Goal: Information Seeking & Learning: Learn about a topic

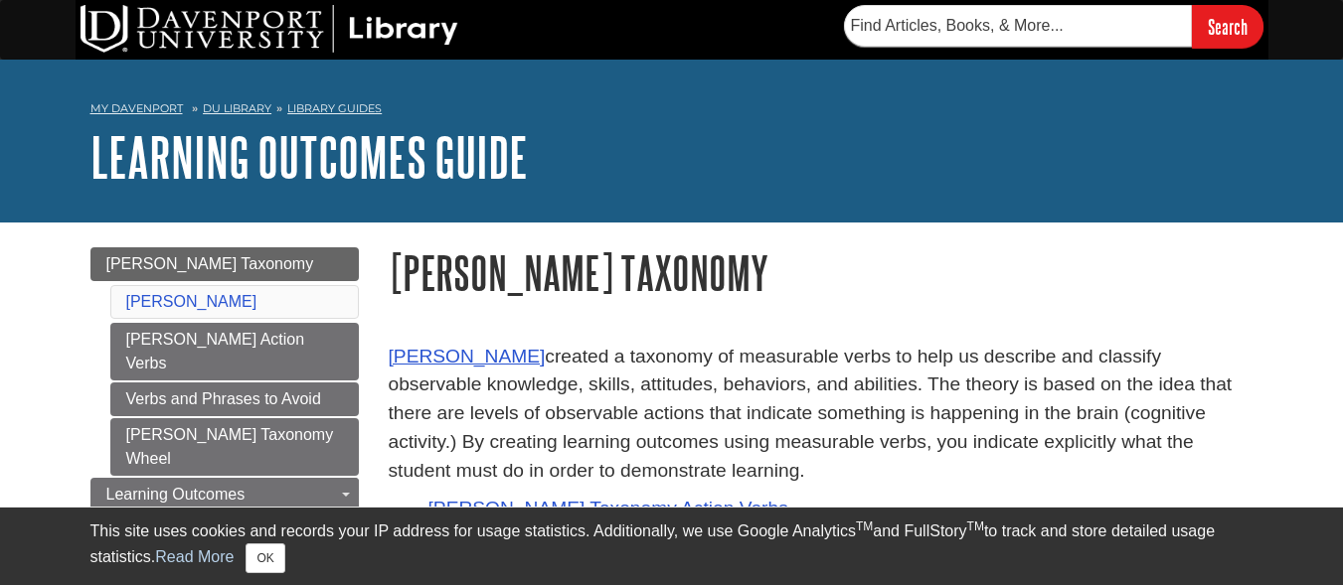
scroll to position [99, 0]
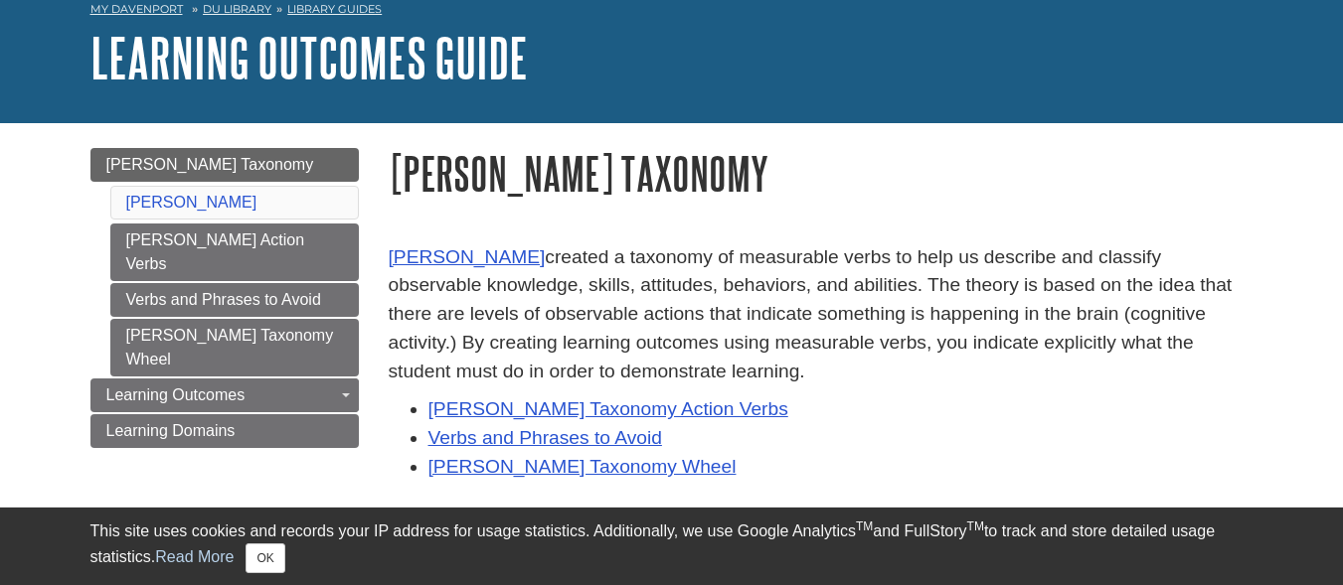
click at [641, 378] on p "[PERSON_NAME] created a taxonomy of measurable verbs to help us describe and cl…" at bounding box center [821, 315] width 865 height 143
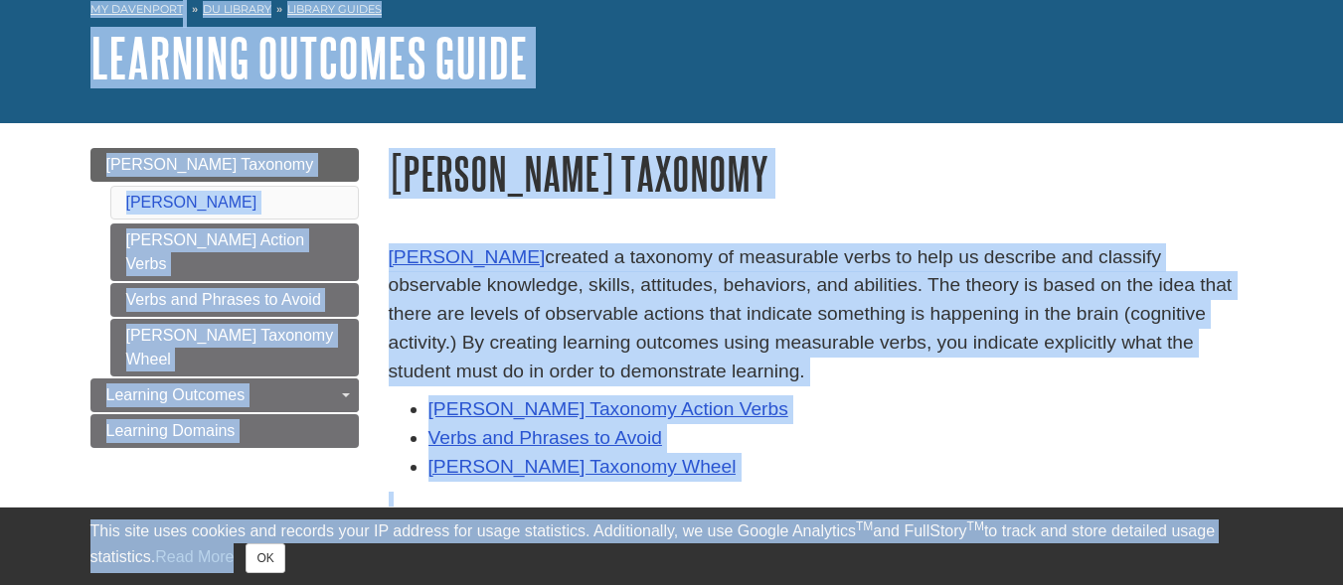
copy body "This site uses cookies and records your IP address for usage statistics. Additi…"
click at [721, 432] on li "Verbs and Phrases to Avoid" at bounding box center [840, 438] width 825 height 29
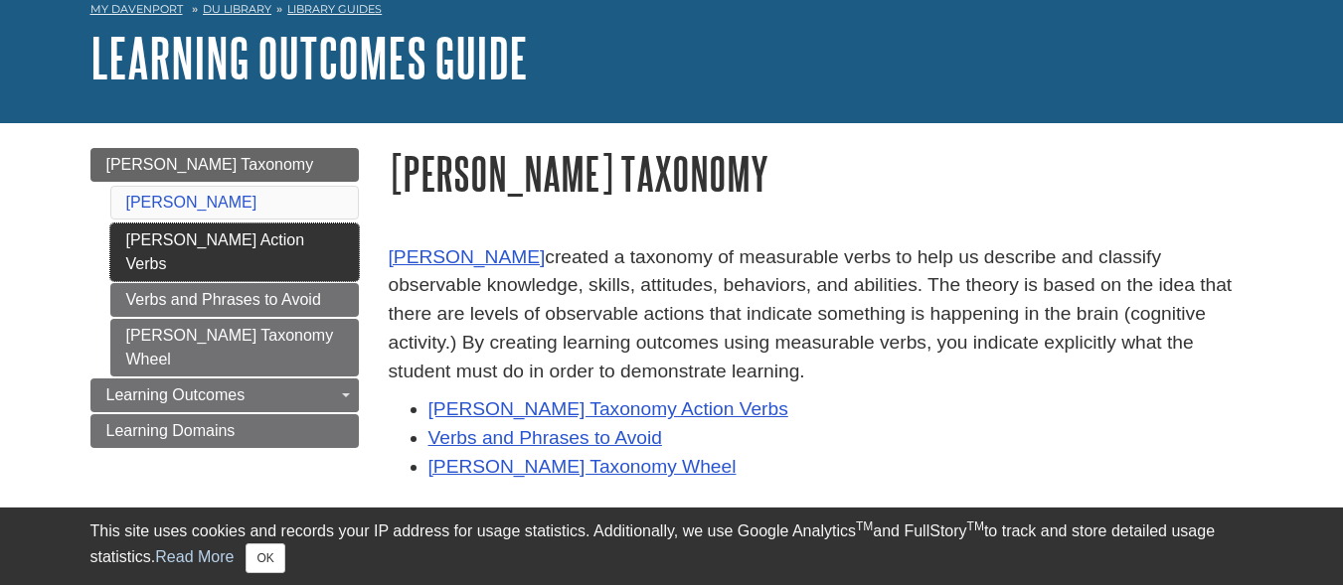
click at [159, 243] on link "[PERSON_NAME] Action Verbs" at bounding box center [234, 253] width 248 height 58
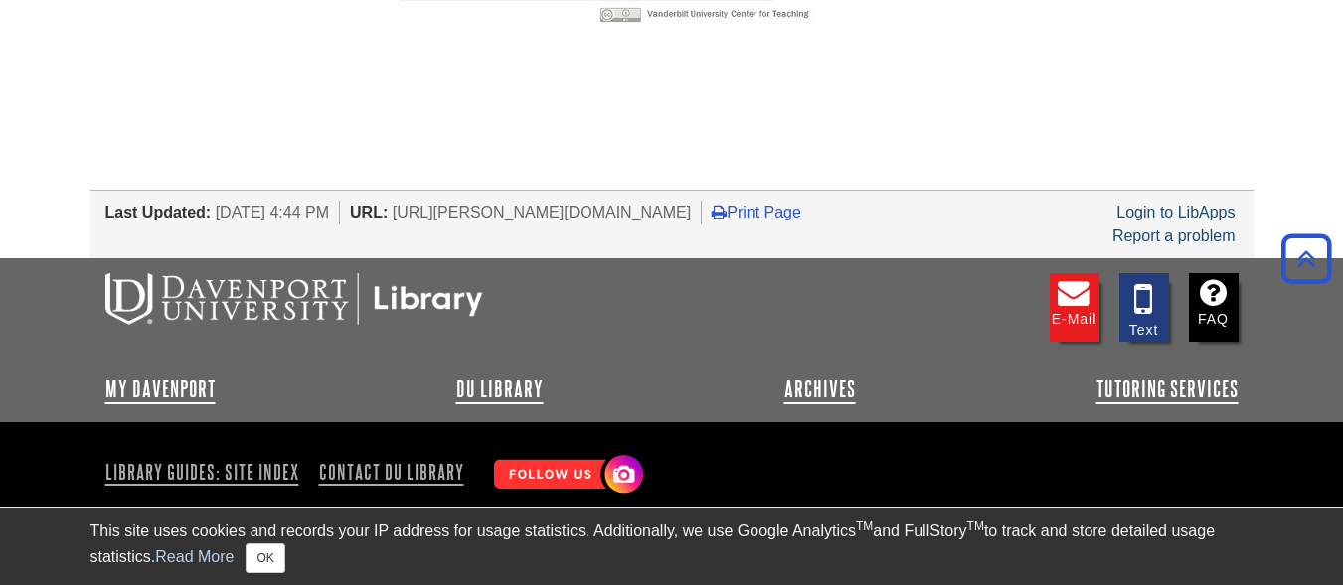
scroll to position [985, 0]
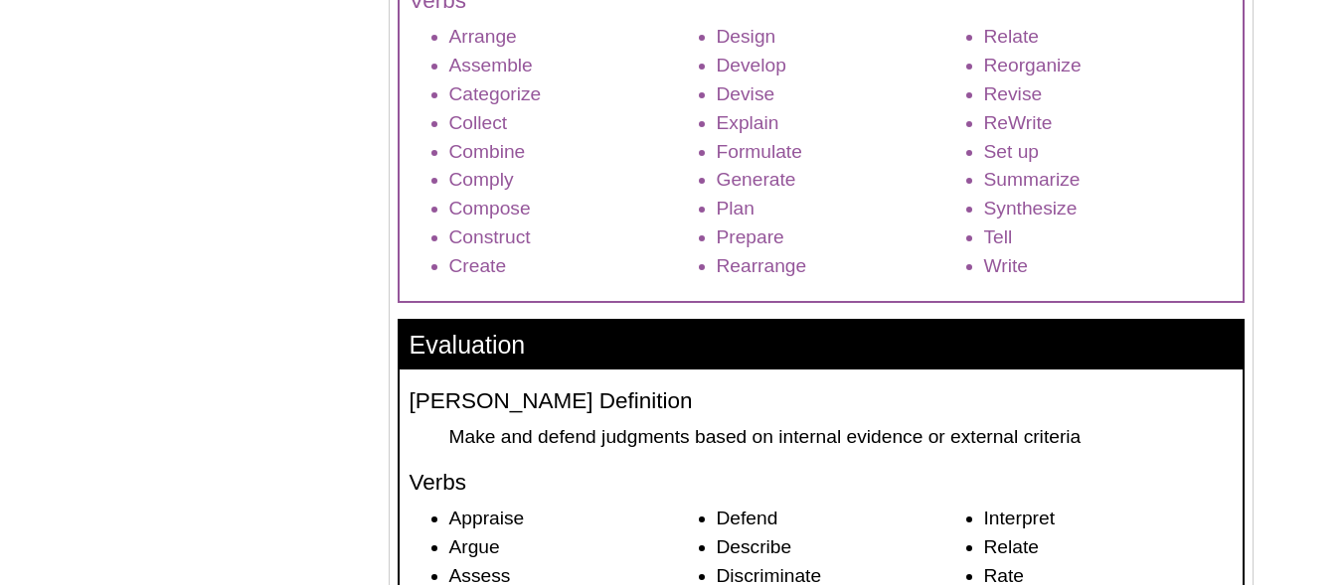
scroll to position [3180, 0]
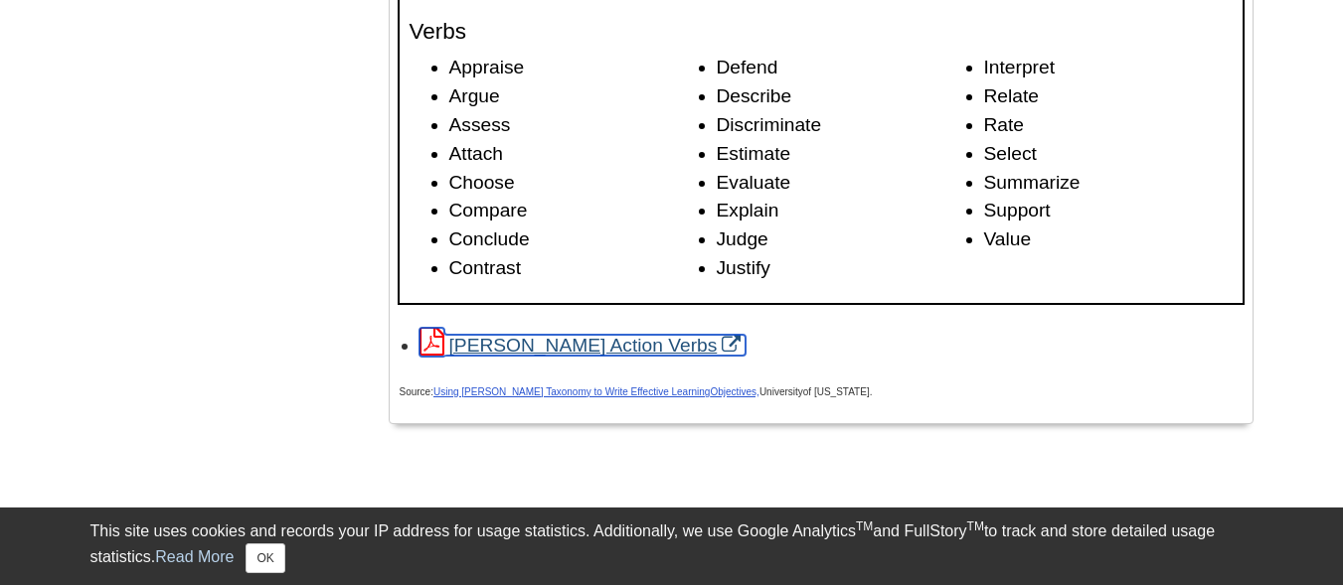
click at [481, 356] on link "[PERSON_NAME] Action Verbs" at bounding box center [582, 345] width 327 height 21
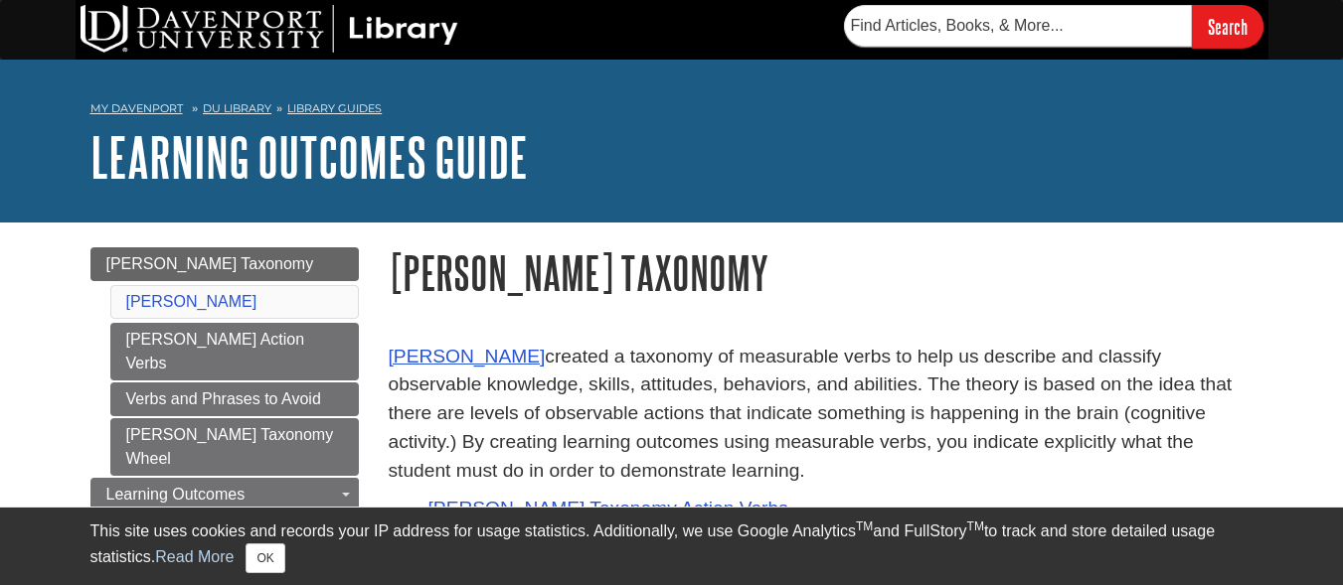
scroll to position [99, 0]
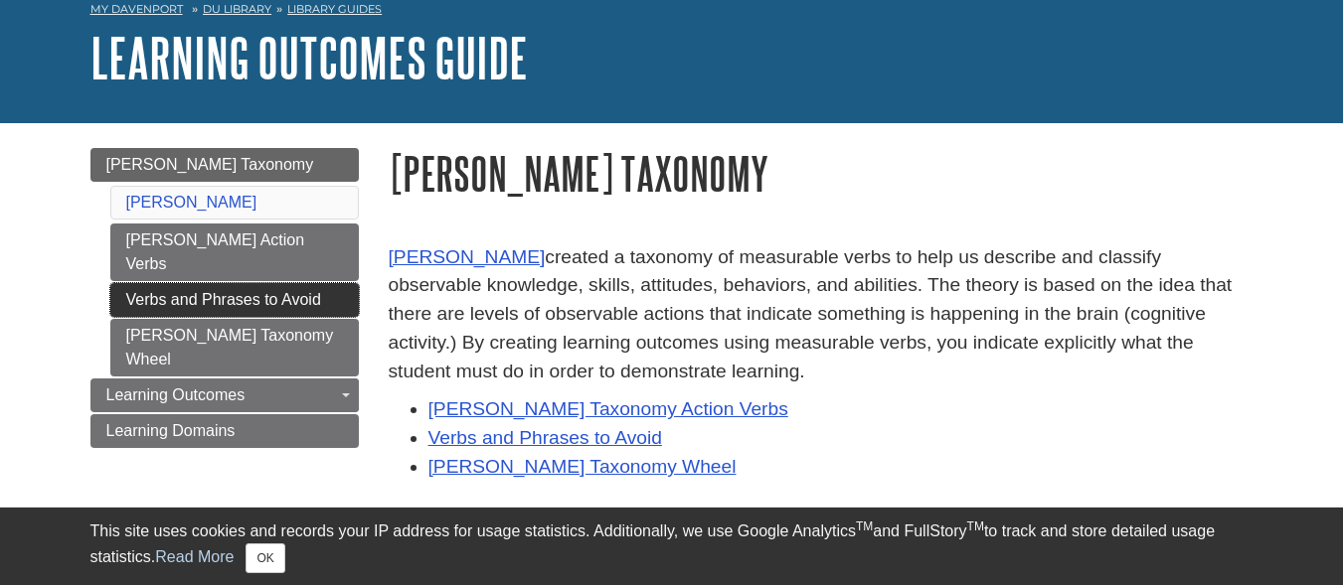
click at [220, 283] on link "Verbs and Phrases to Avoid" at bounding box center [234, 300] width 248 height 34
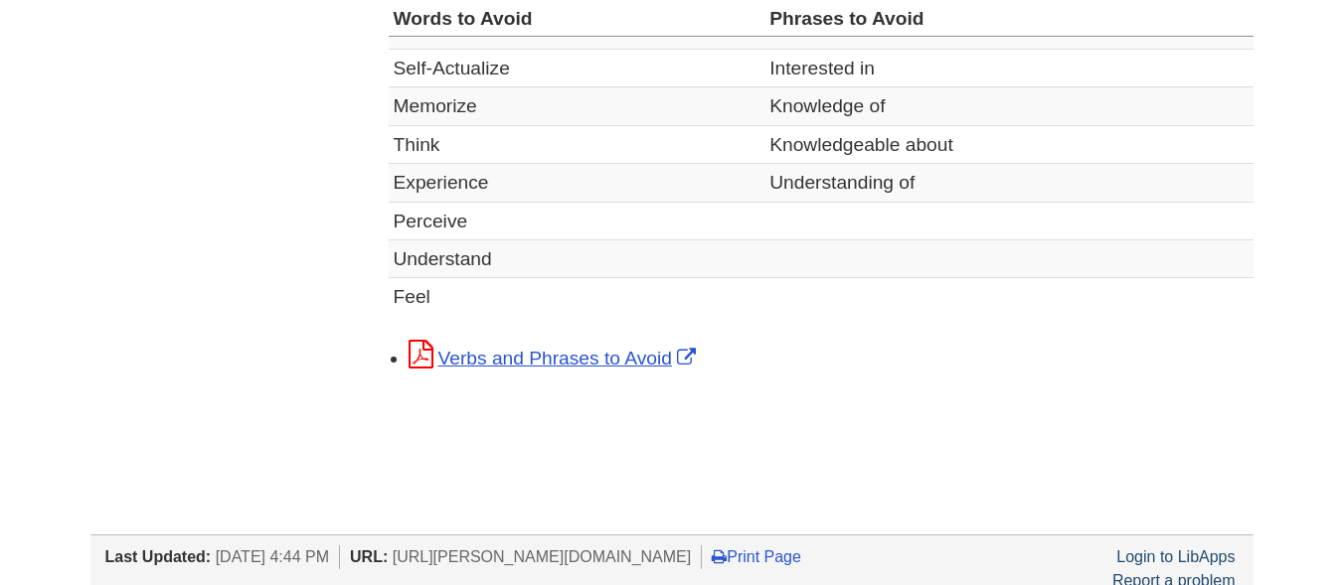
scroll to position [1093, 0]
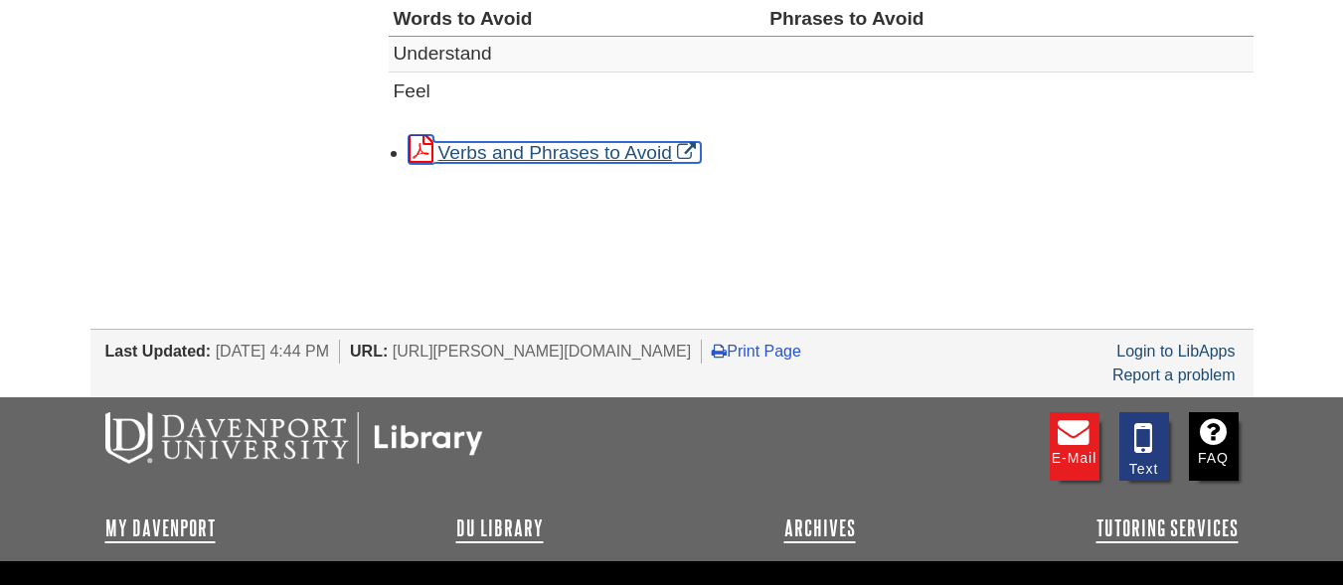
click at [567, 163] on link "Verbs and Phrases to Avoid" at bounding box center [554, 152] width 292 height 21
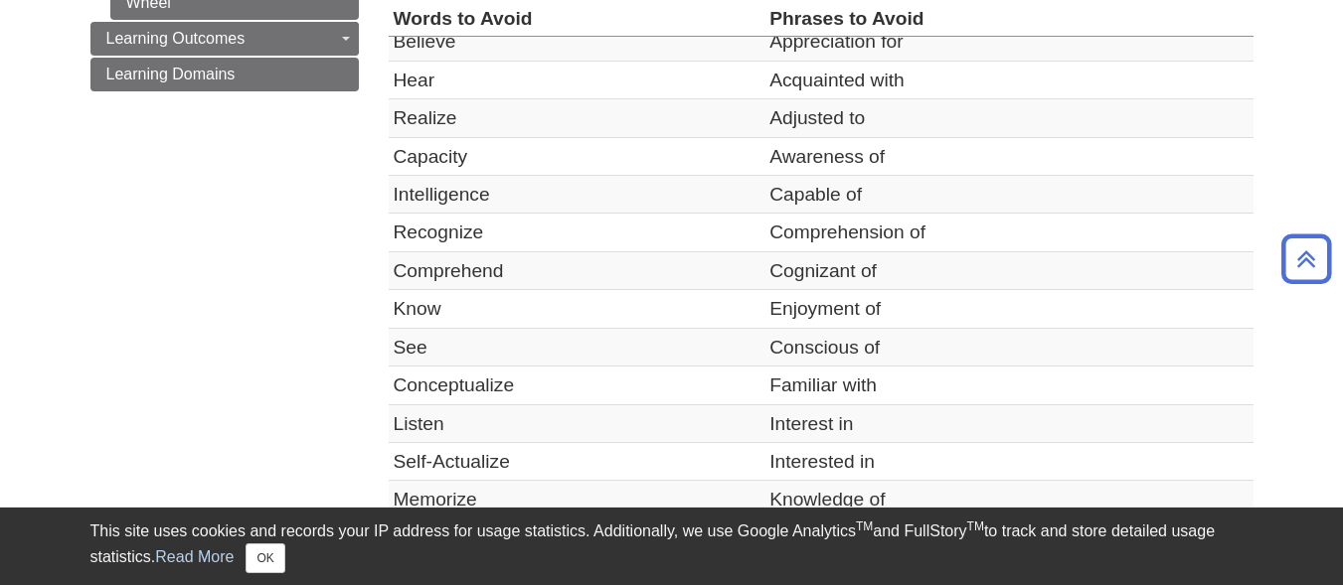
scroll to position [199, 0]
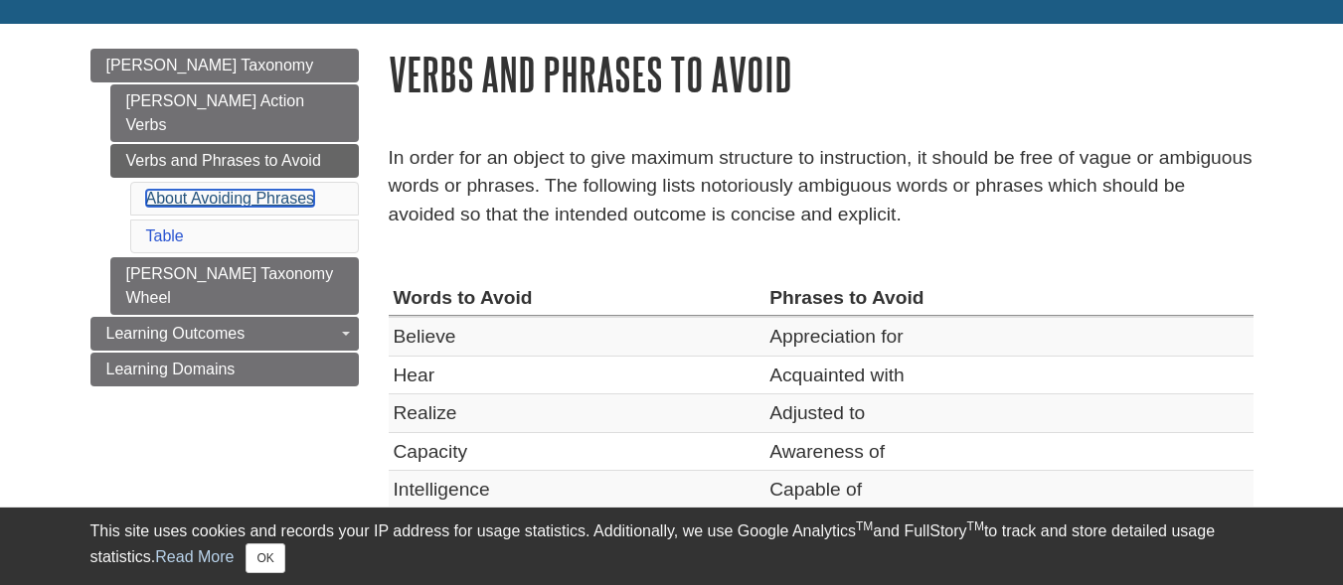
click at [212, 190] on link "About Avoiding Phrases" at bounding box center [230, 198] width 169 height 17
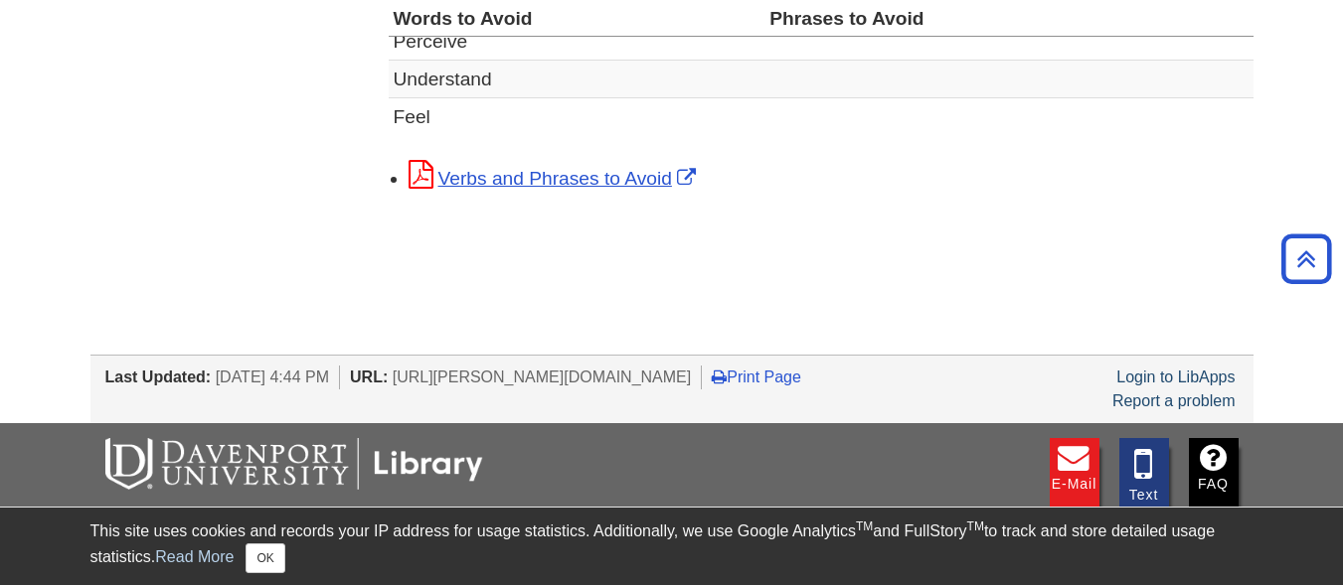
scroll to position [1059, 0]
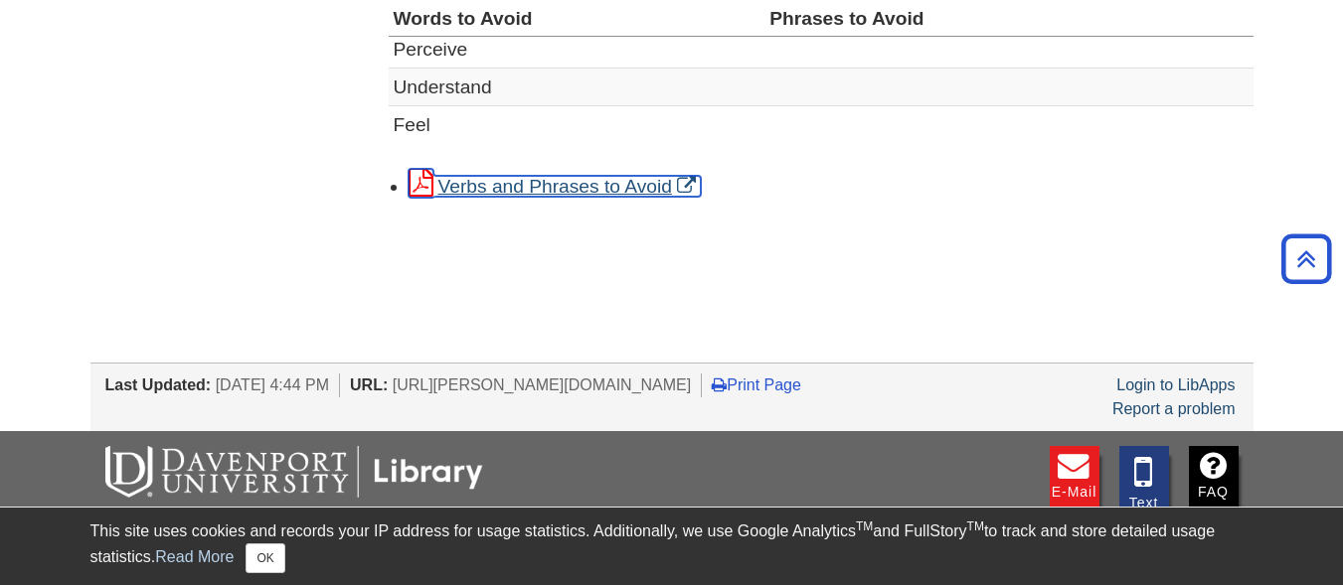
click at [555, 197] on link "Verbs and Phrases to Avoid" at bounding box center [554, 186] width 292 height 21
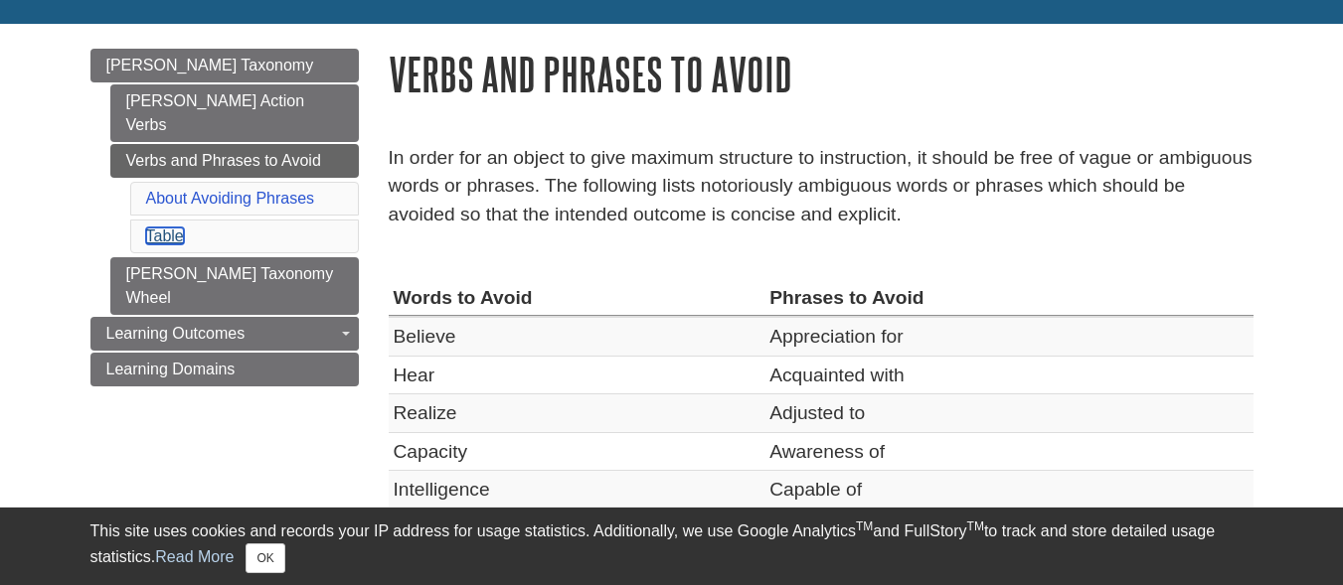
click at [168, 228] on link "Table" at bounding box center [165, 236] width 38 height 17
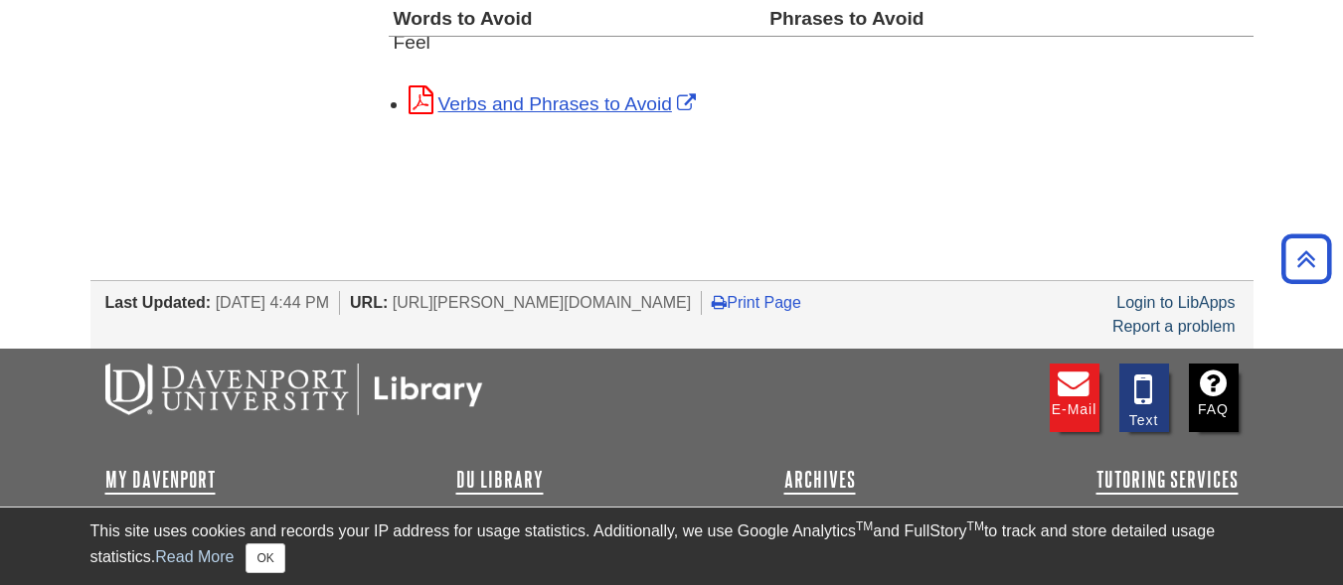
scroll to position [861, 0]
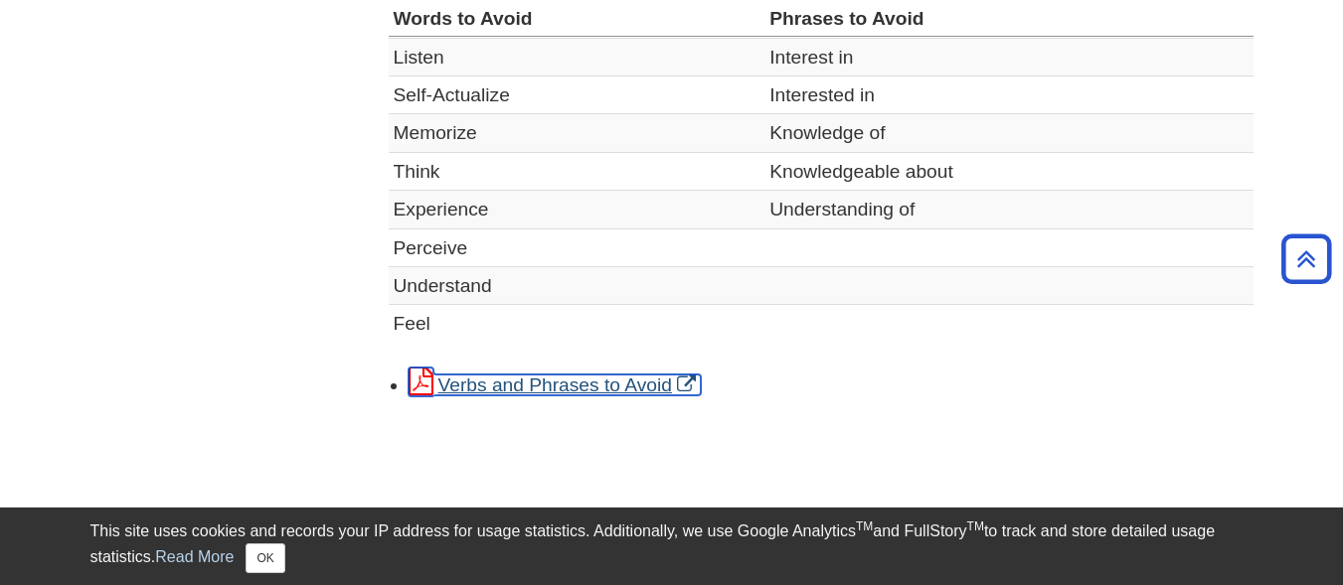
click at [563, 395] on link "Verbs and Phrases to Avoid" at bounding box center [554, 385] width 292 height 21
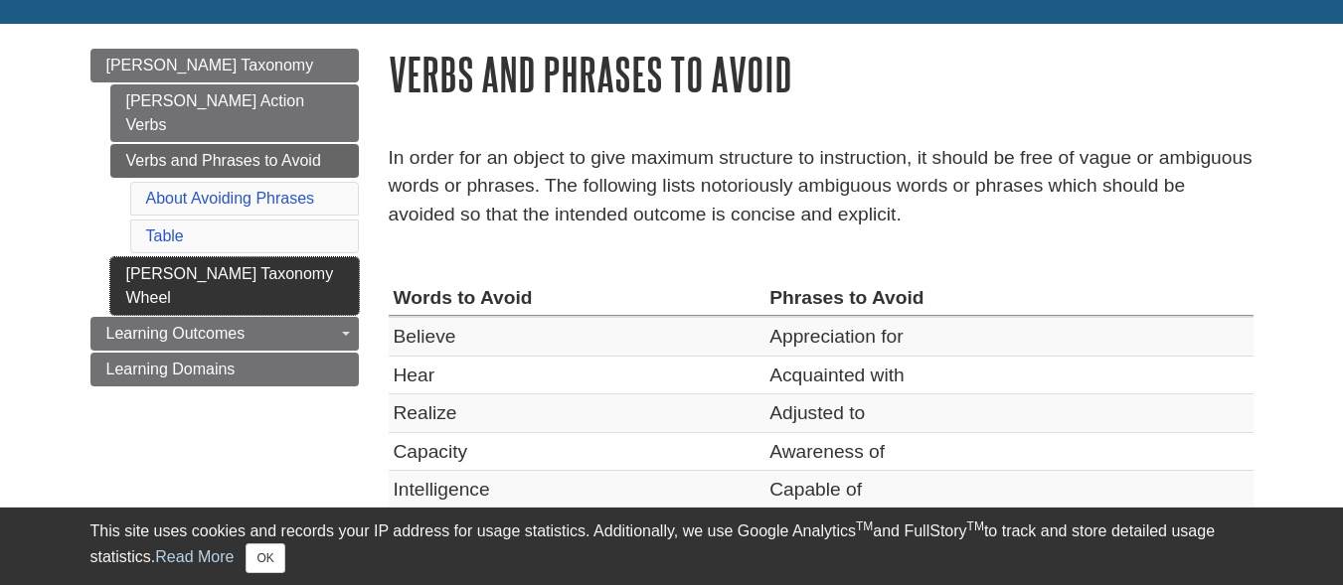
click at [201, 257] on link "[PERSON_NAME] Taxonomy Wheel" at bounding box center [234, 286] width 248 height 58
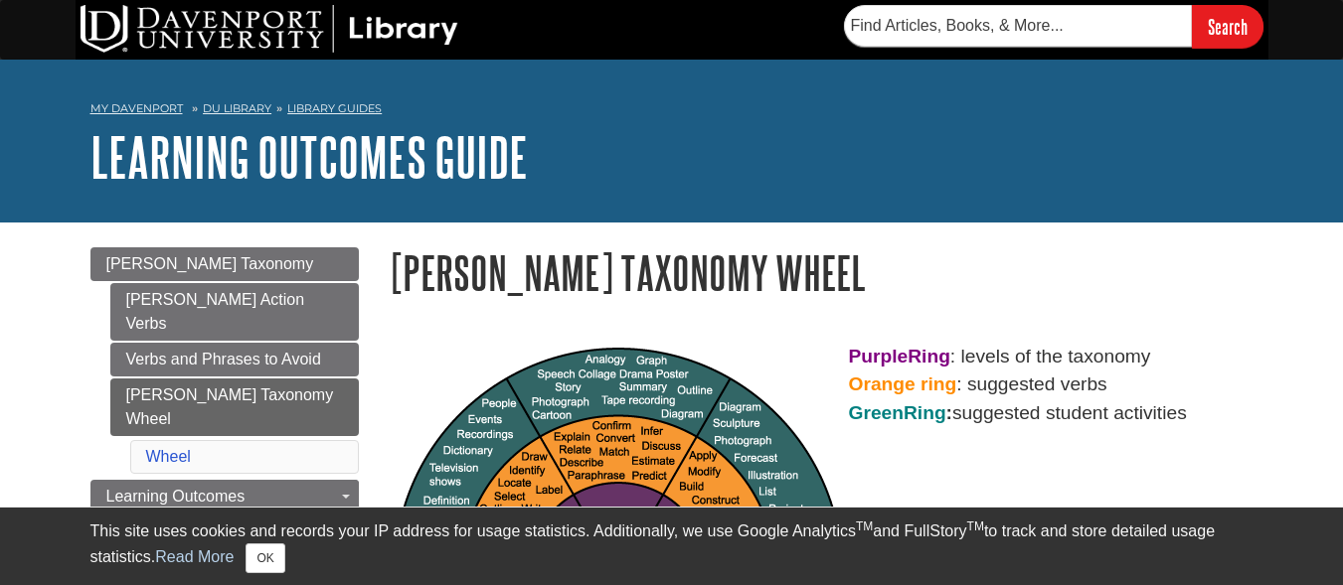
click at [393, 277] on h1 "[PERSON_NAME] Taxonomy Wheel" at bounding box center [821, 272] width 865 height 51
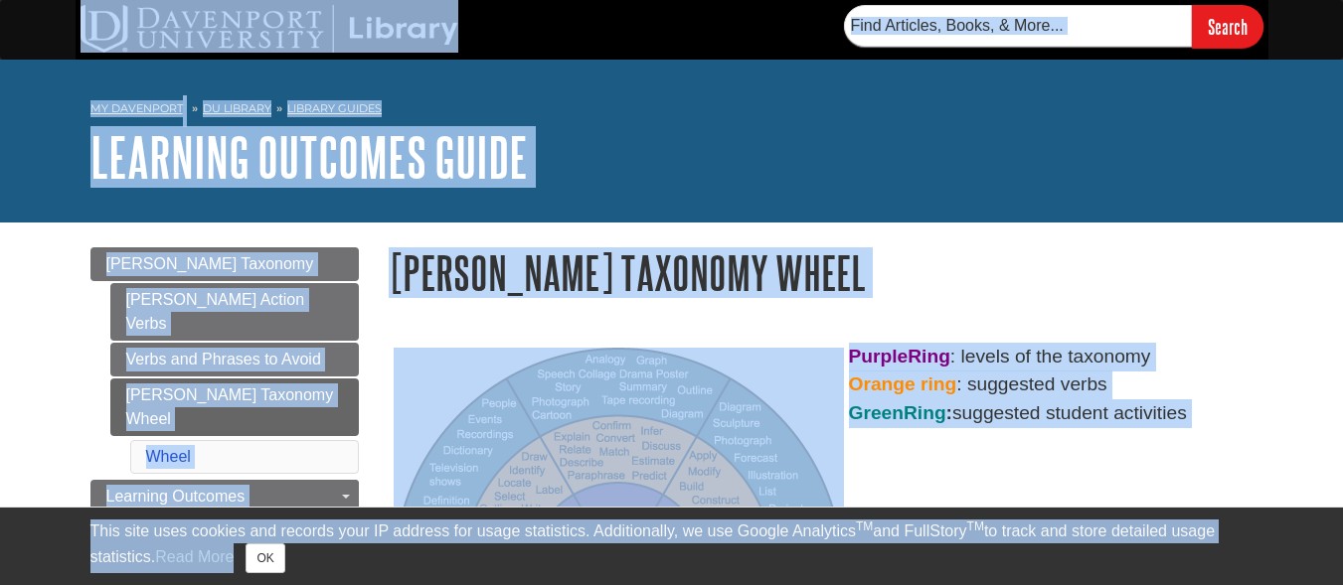
copy body "This site uses cookies and records your IP address for usage statistics. Additi…"
click at [497, 339] on div "Purple Ring : levels of the taxonomy Orange ring : suggested verbs Green Ring :…" at bounding box center [821, 583] width 894 height 520
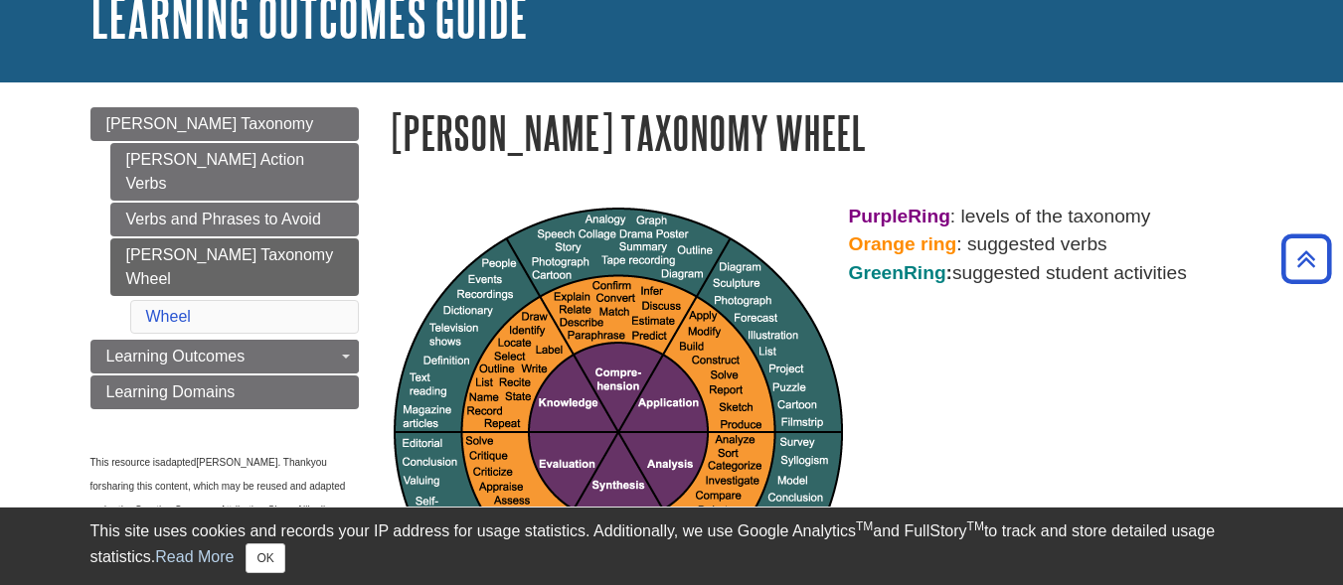
scroll to position [99, 0]
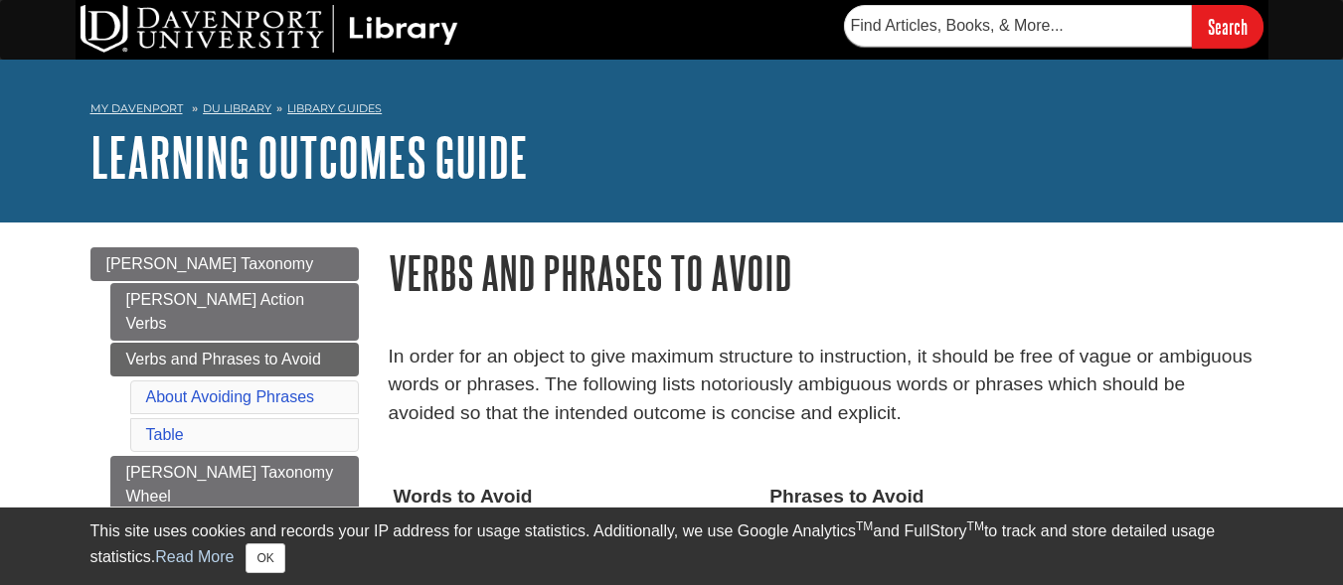
scroll to position [199, 0]
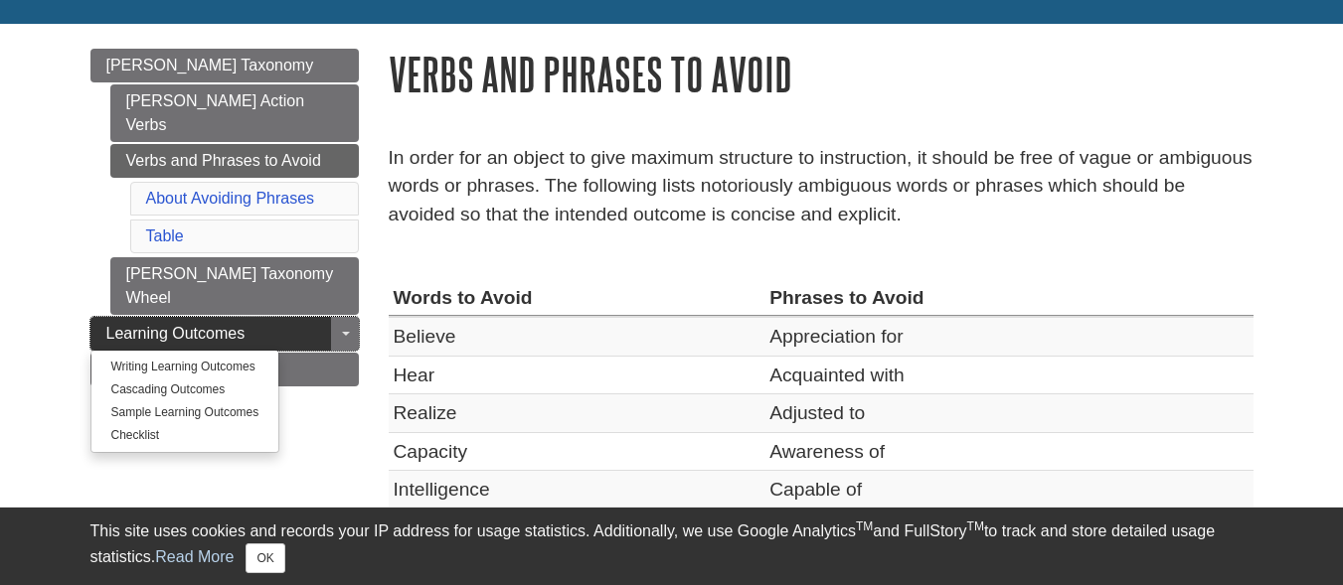
click at [181, 325] on span "Learning Outcomes" at bounding box center [175, 333] width 139 height 17
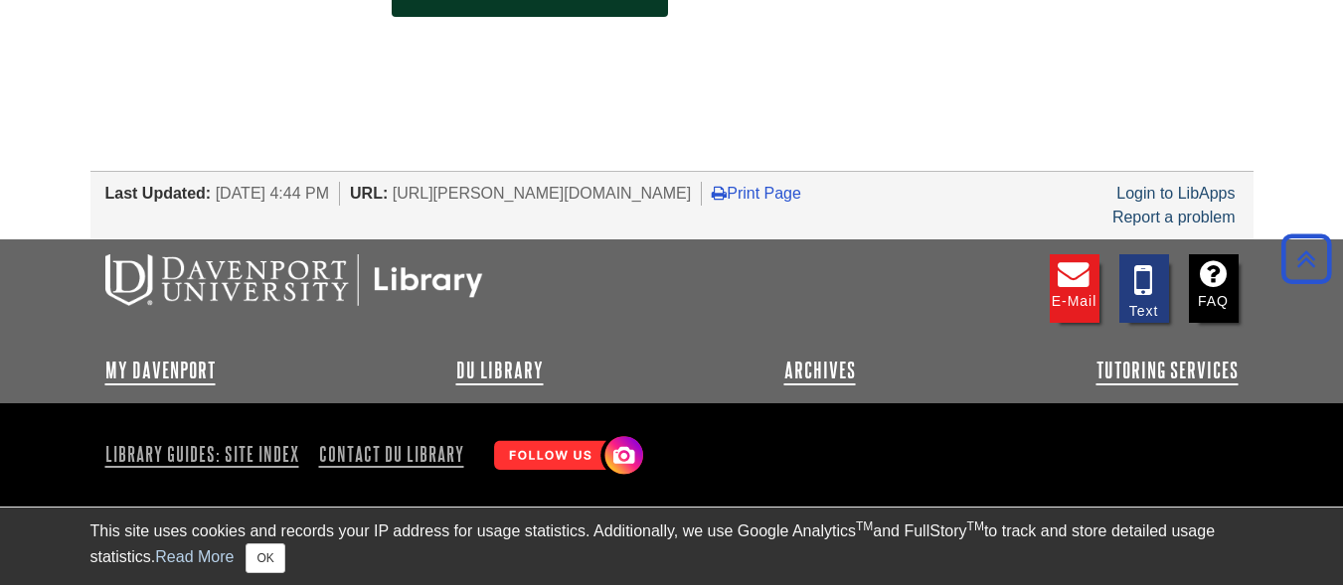
scroll to position [216, 0]
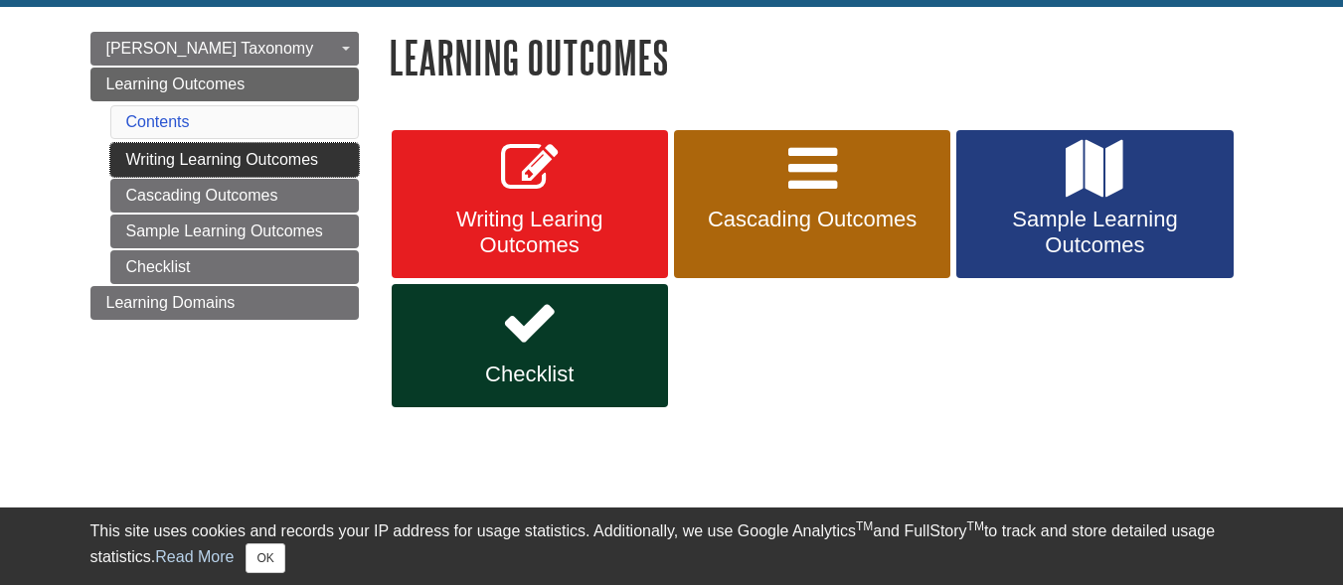
click at [220, 163] on link "Writing Learning Outcomes" at bounding box center [234, 160] width 248 height 34
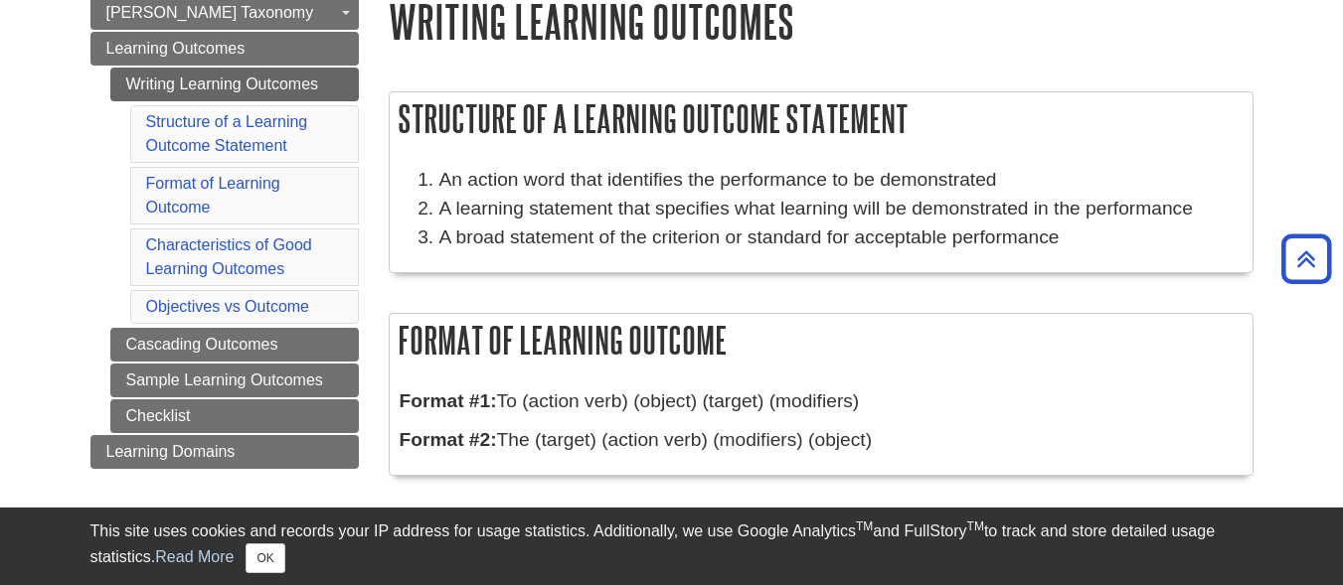
scroll to position [199, 0]
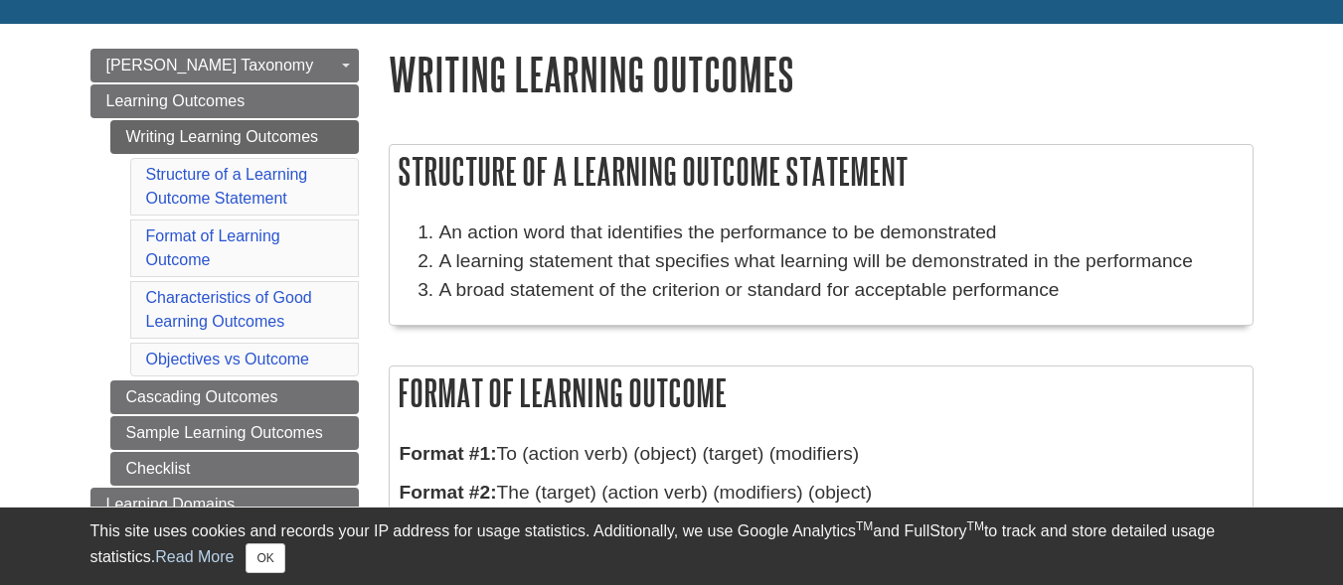
click at [645, 198] on h2 "Structure of a Learning Outcome Statement" at bounding box center [821, 171] width 863 height 53
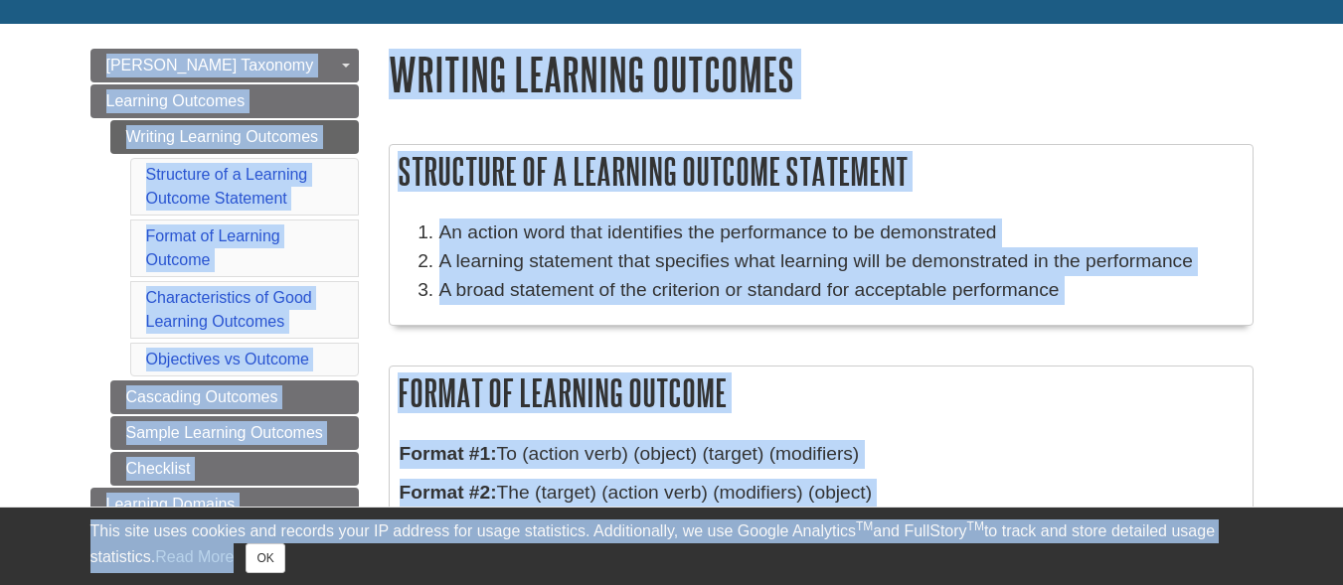
copy body "This site uses cookies and records your IP address for usage statistics. Additi…"
click at [751, 198] on h2 "Structure of a Learning Outcome Statement" at bounding box center [821, 171] width 863 height 53
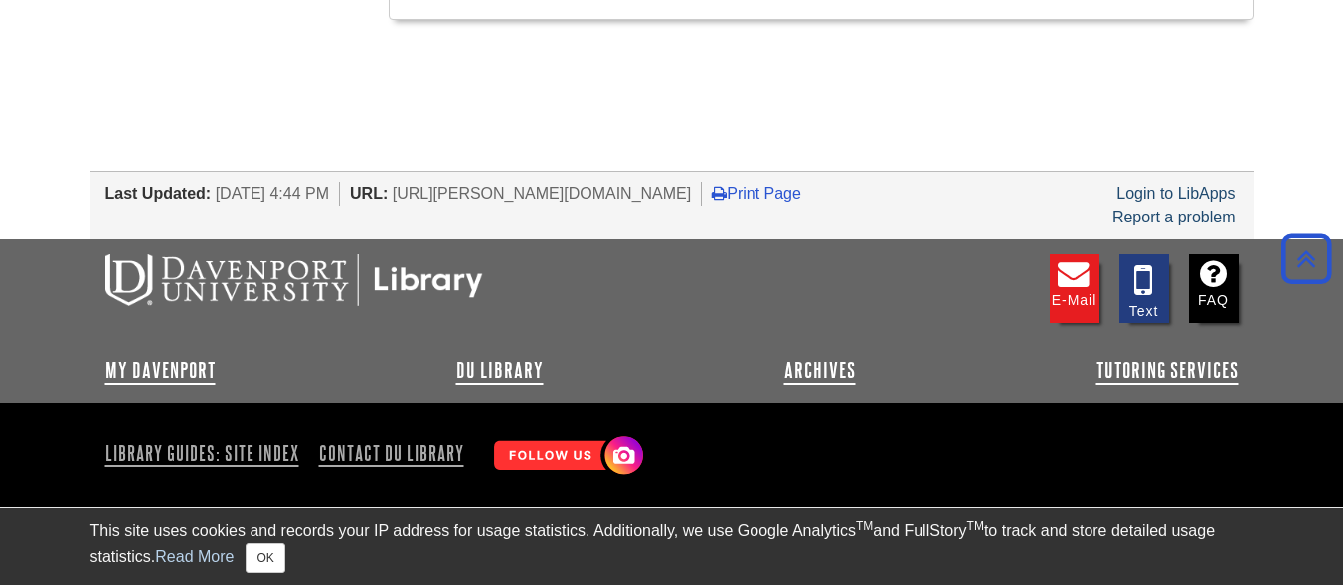
scroll to position [1770, 0]
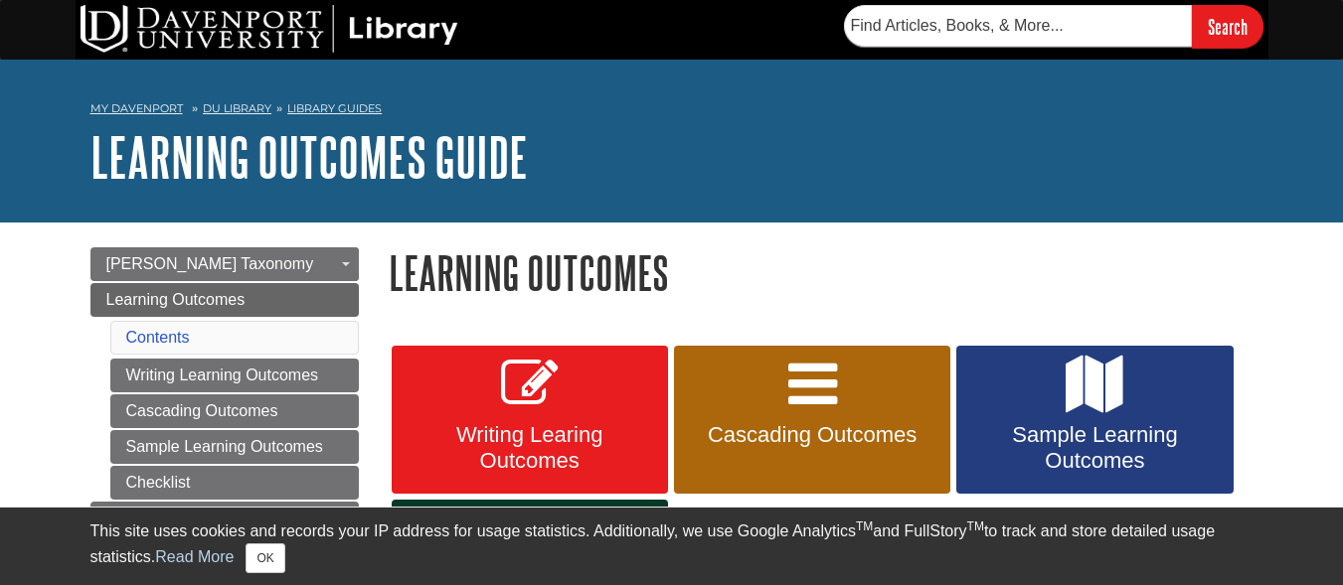
scroll to position [216, 0]
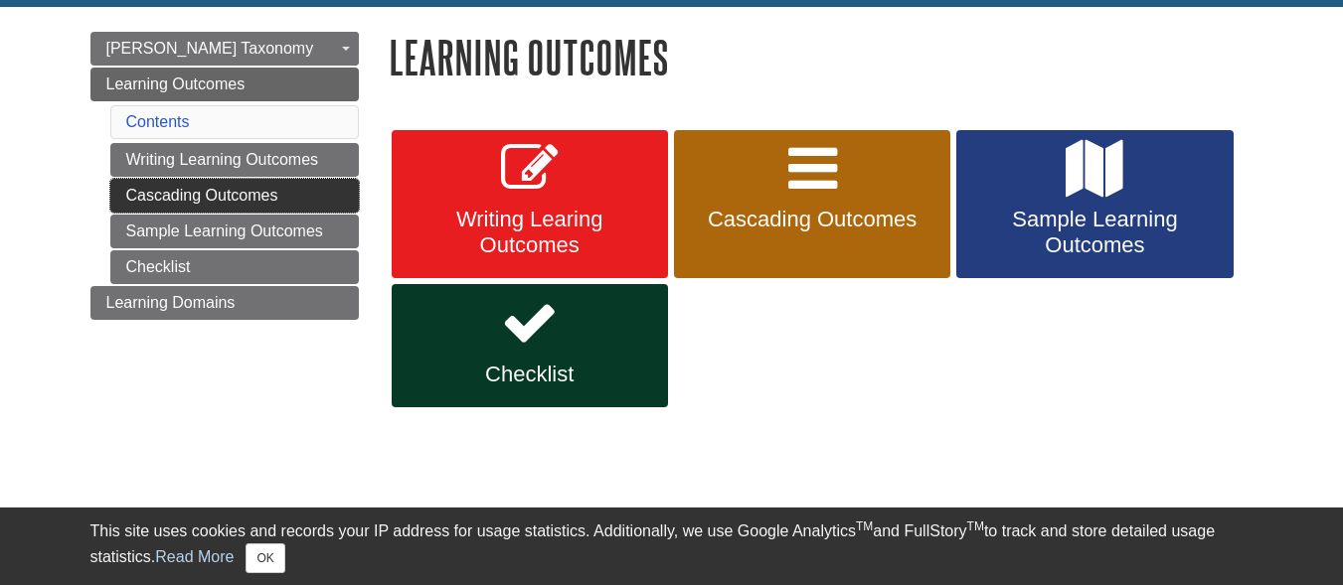
click at [229, 199] on link "Cascading Outcomes" at bounding box center [234, 196] width 248 height 34
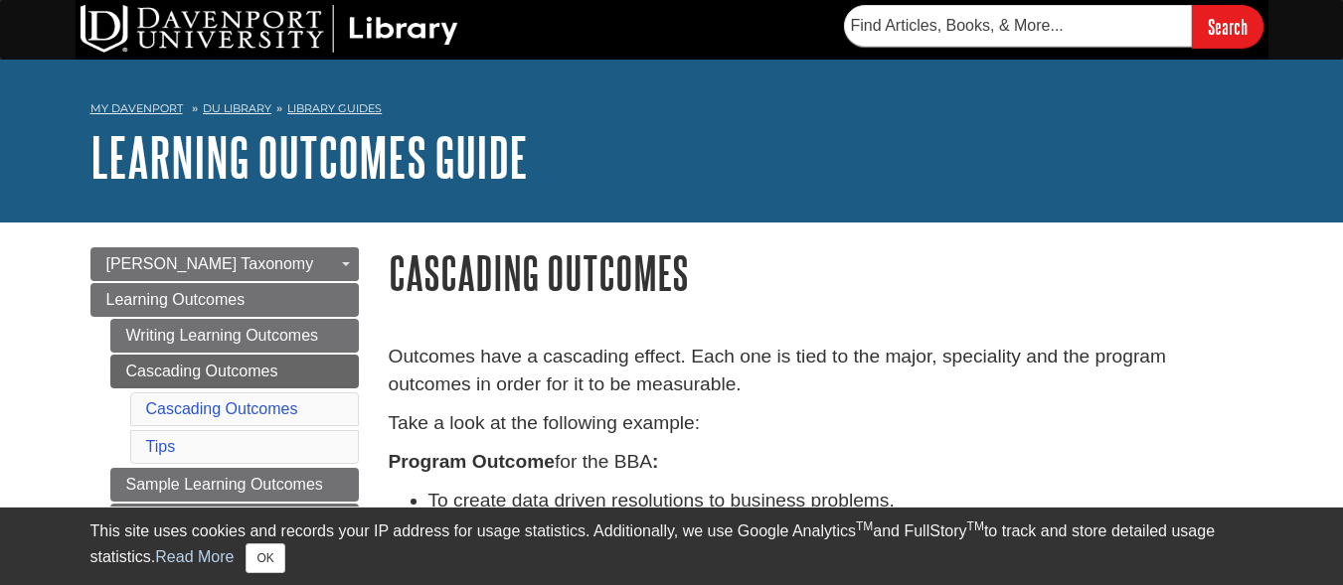
click at [980, 281] on h1 "Cascading Outcomes" at bounding box center [821, 272] width 865 height 51
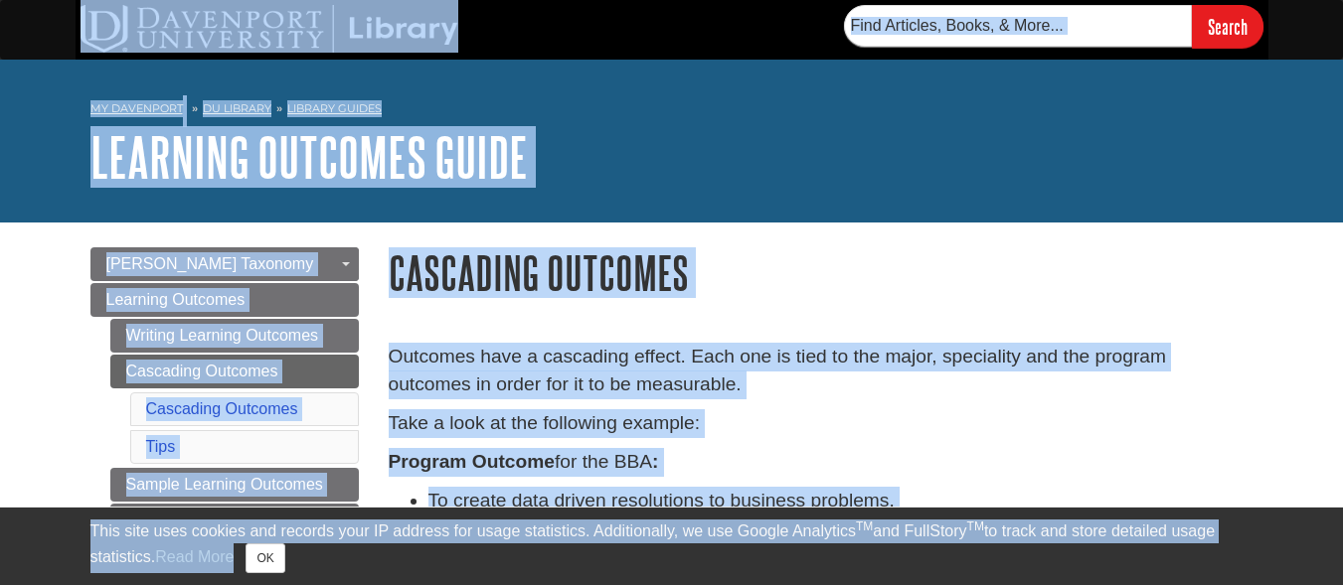
copy body "This site uses cookies and records your IP address for usage statistics. Additi…"
click at [717, 418] on p "Take a look at the following example:" at bounding box center [821, 423] width 865 height 29
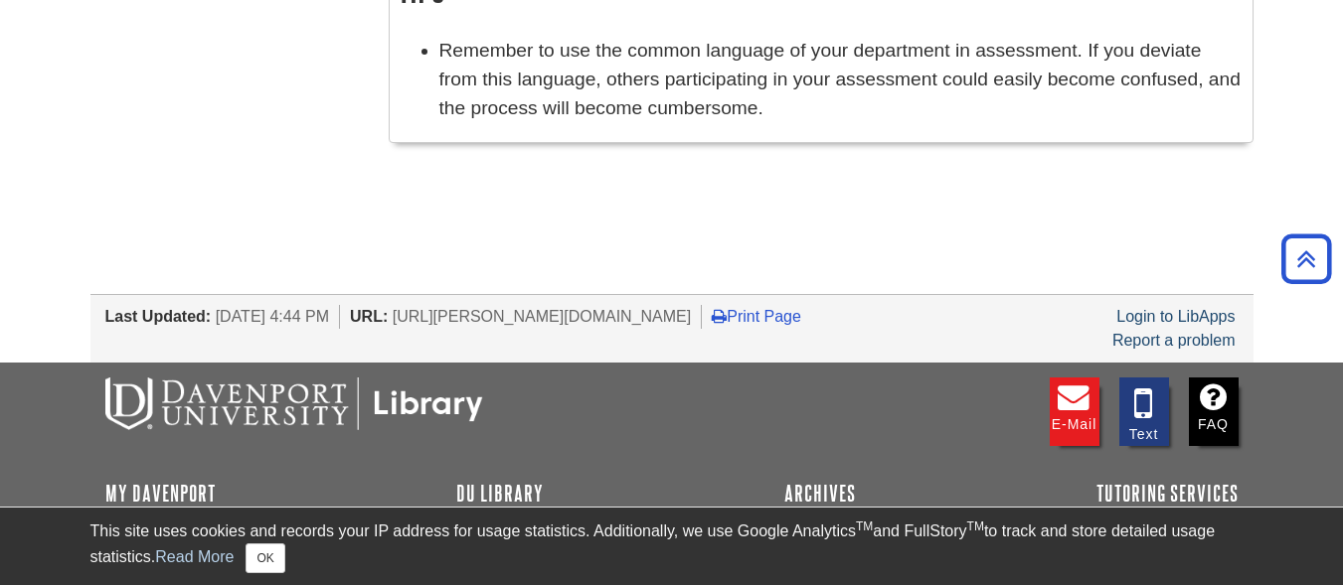
scroll to position [571, 0]
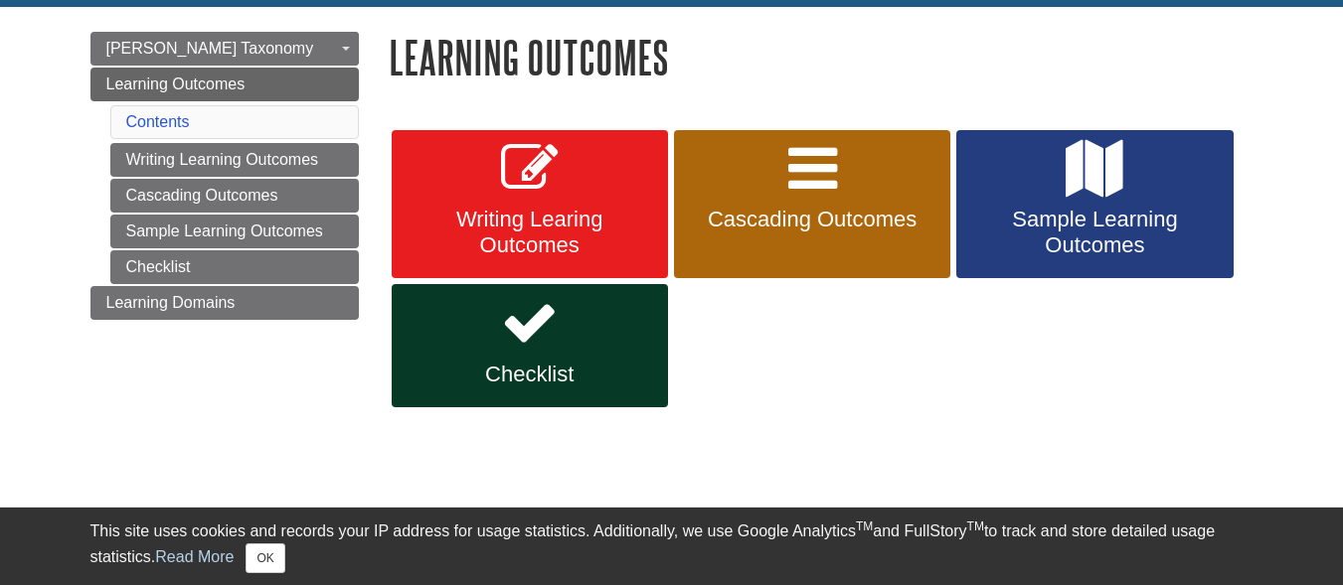
scroll to position [216, 0]
click at [215, 234] on link "Sample Learning Outcomes" at bounding box center [234, 232] width 248 height 34
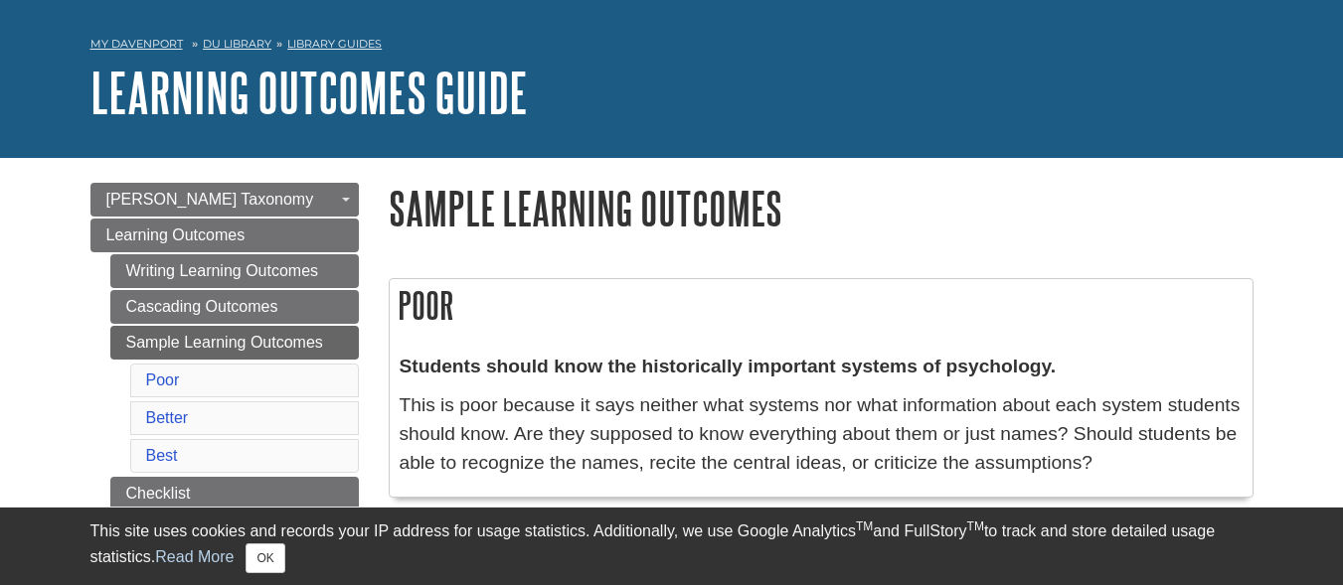
scroll to position [99, 0]
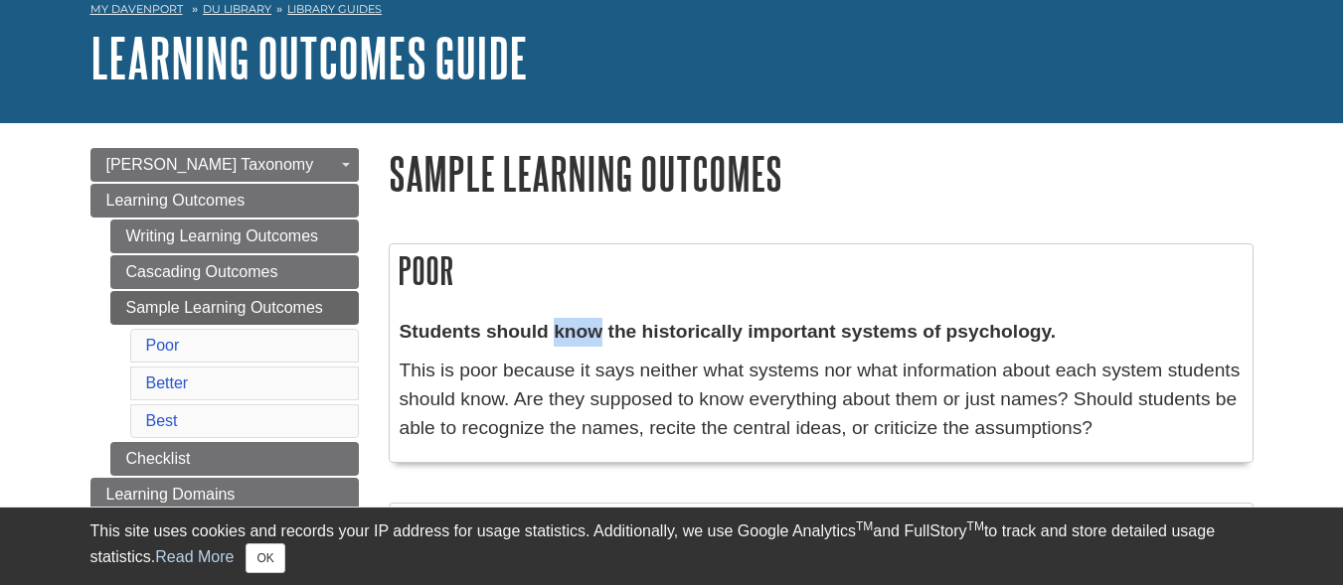
drag, startPoint x: 604, startPoint y: 341, endPoint x: 595, endPoint y: 367, distance: 27.3
click at [553, 342] on strong "Students should know the historically important systems of psychology." at bounding box center [728, 331] width 657 height 21
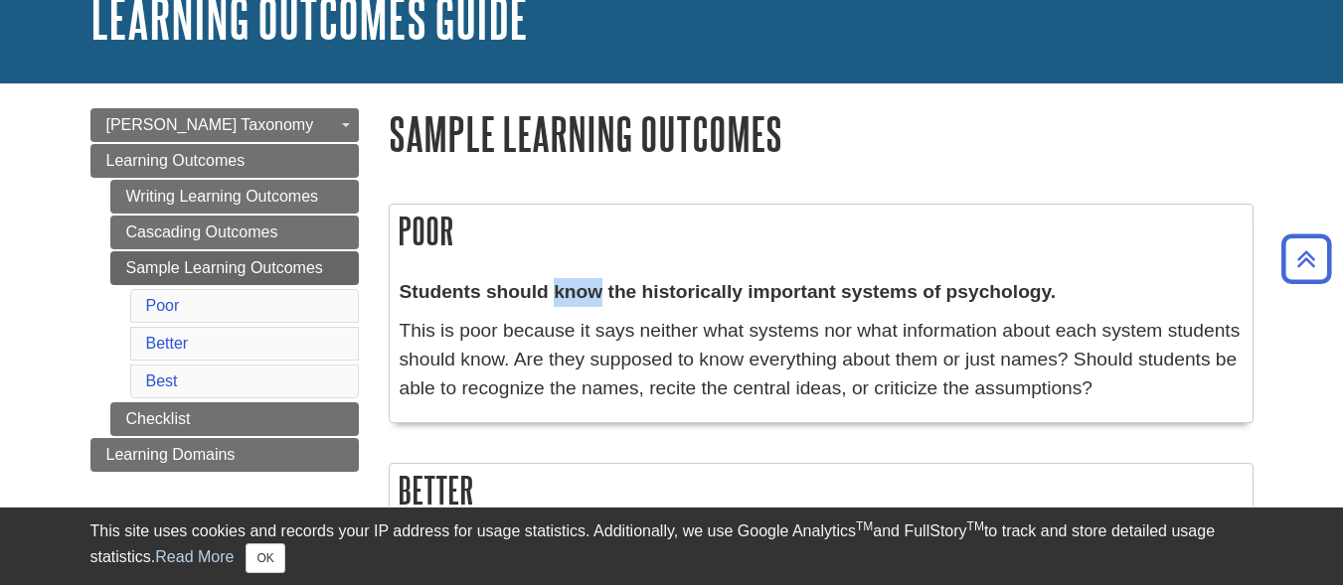
scroll to position [0, 0]
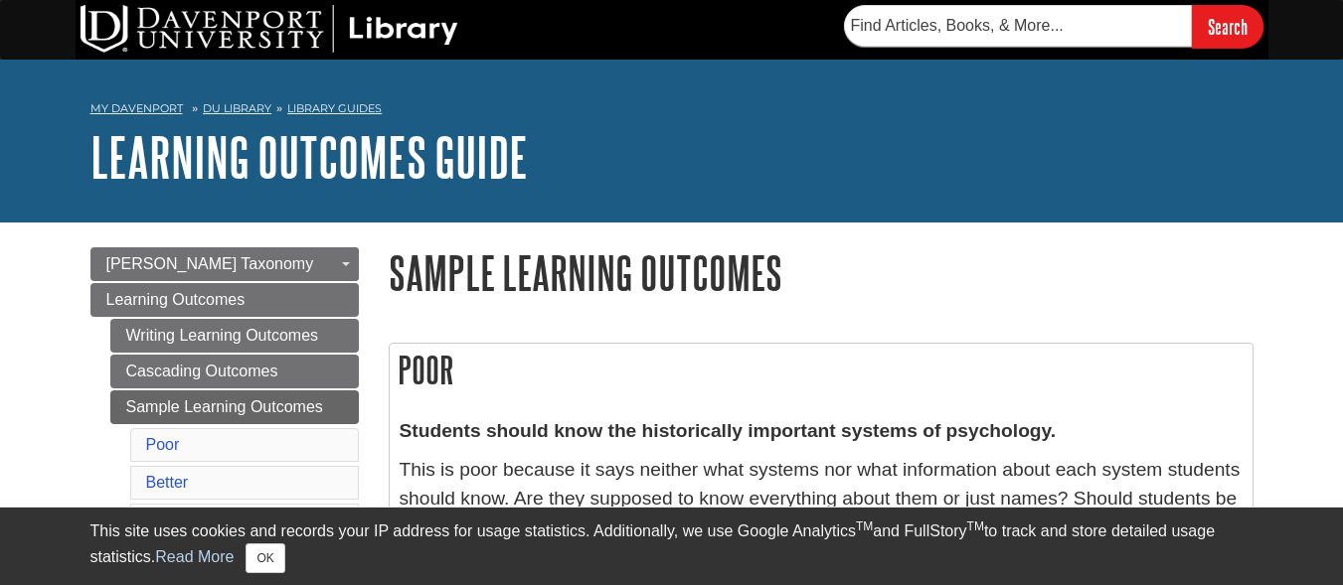
click at [546, 385] on h2 "Poor" at bounding box center [821, 370] width 863 height 53
click at [508, 376] on h2 "Poor" at bounding box center [821, 370] width 863 height 53
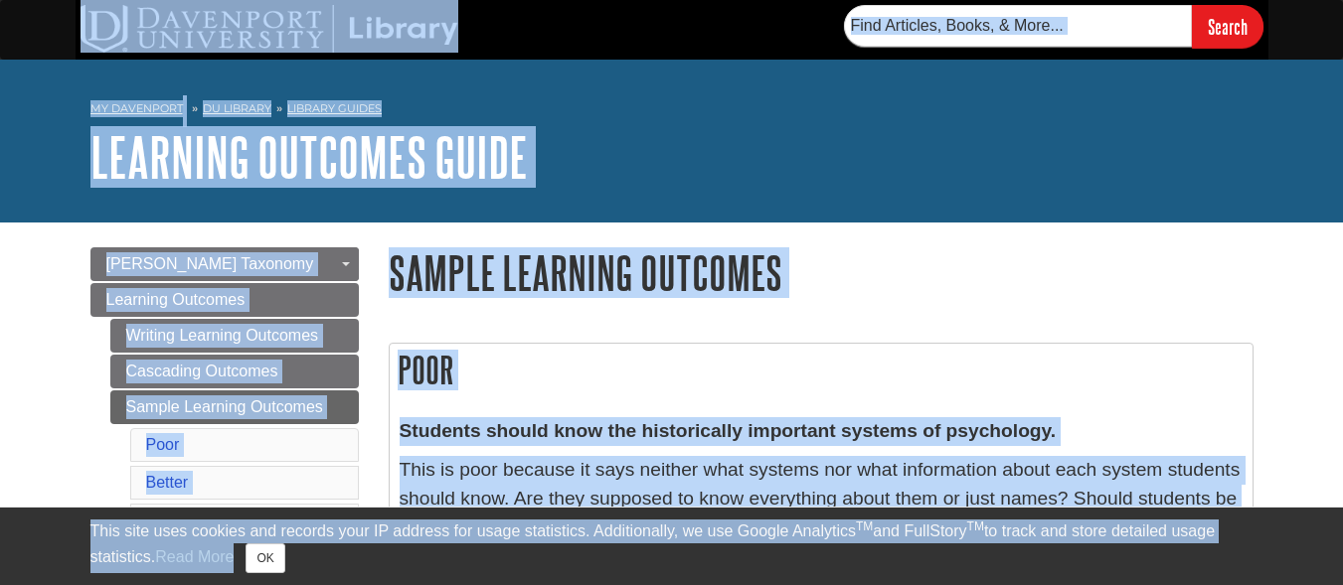
click at [557, 397] on h2 "Poor" at bounding box center [821, 370] width 863 height 53
click at [681, 419] on div "Students should know the historically important systems of psychology. This is …" at bounding box center [821, 484] width 863 height 154
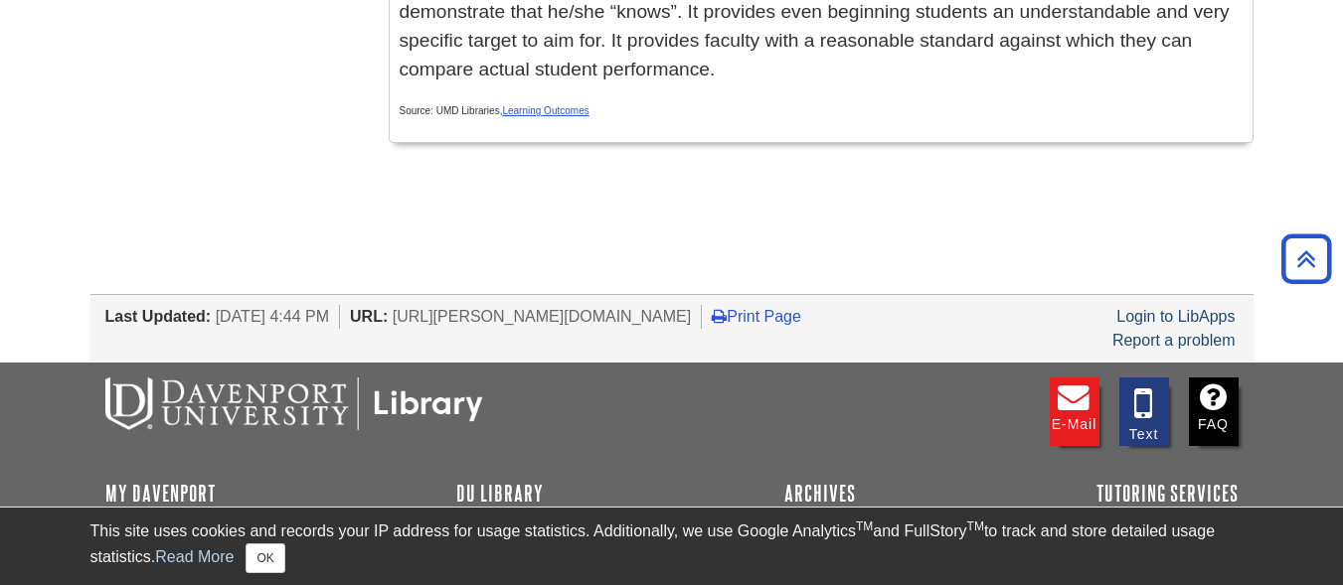
scroll to position [994, 0]
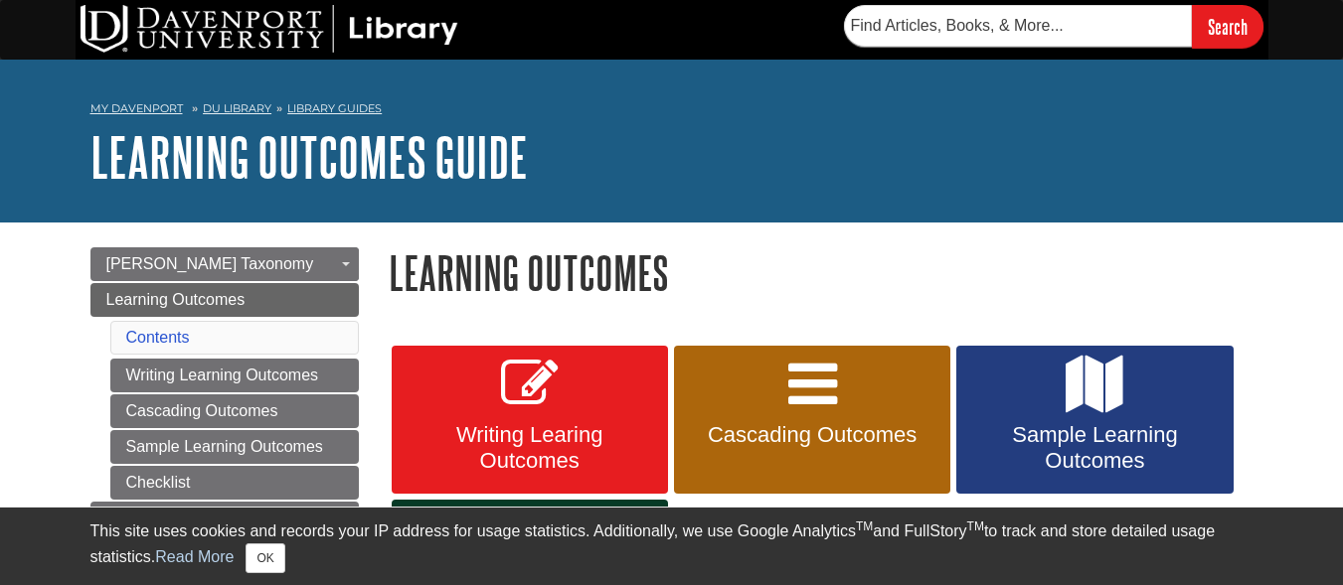
scroll to position [216, 0]
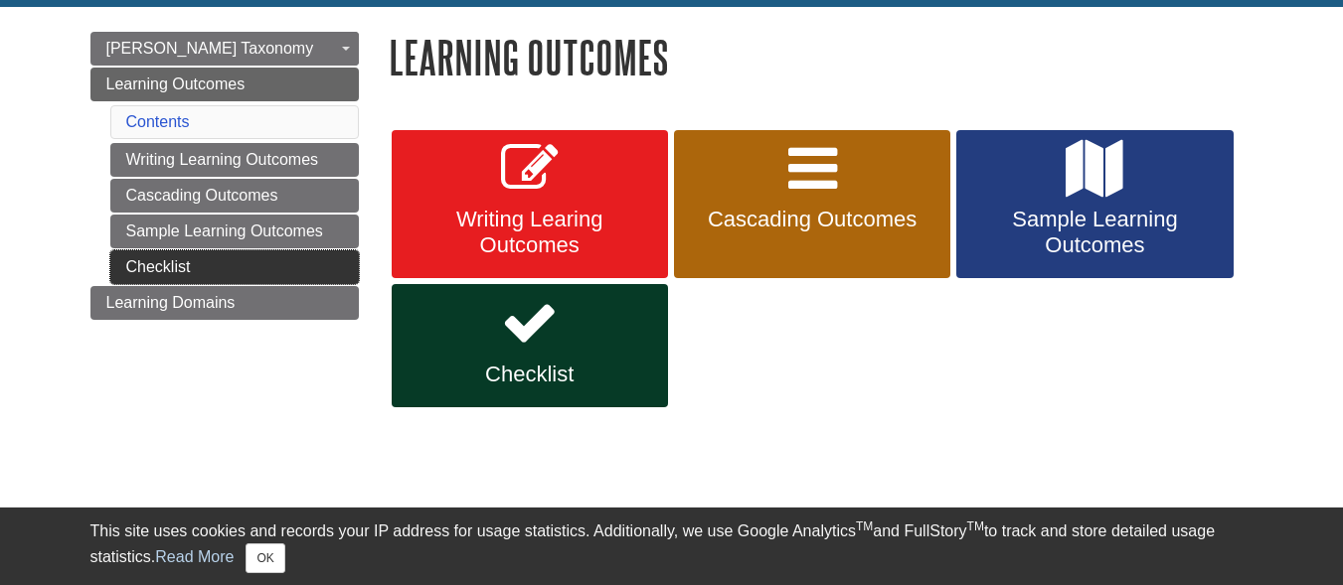
click at [165, 263] on link "Checklist" at bounding box center [234, 267] width 248 height 34
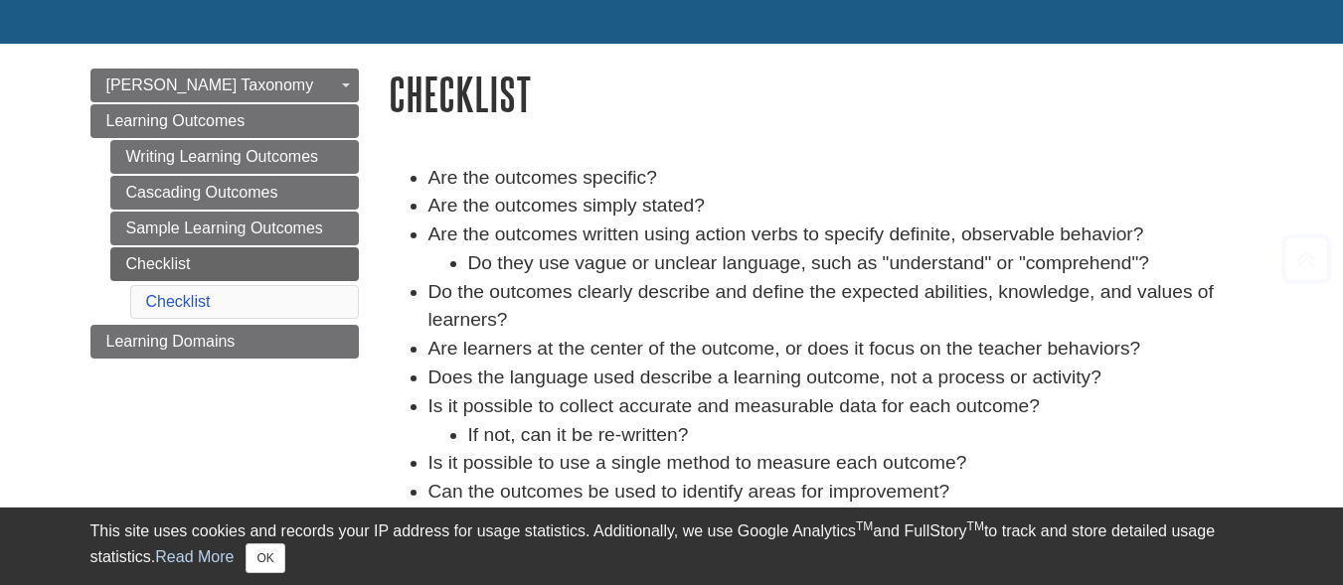
scroll to position [298, 0]
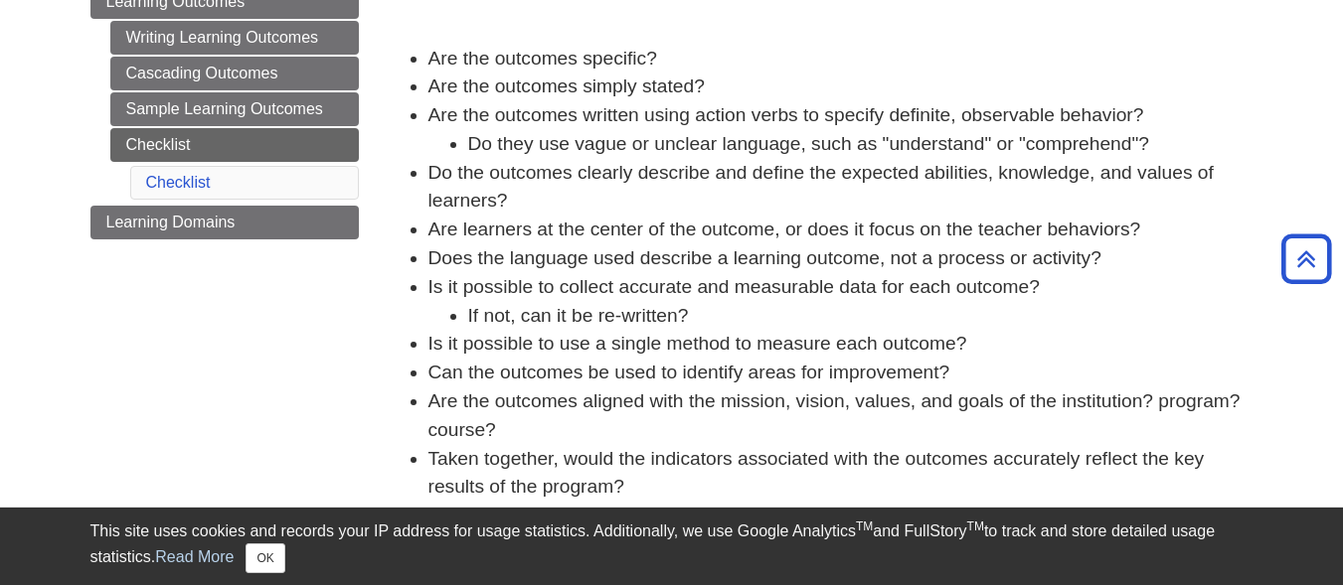
click at [662, 254] on li "Does the language used describe a learning outcome, not a process or activity?" at bounding box center [840, 258] width 825 height 29
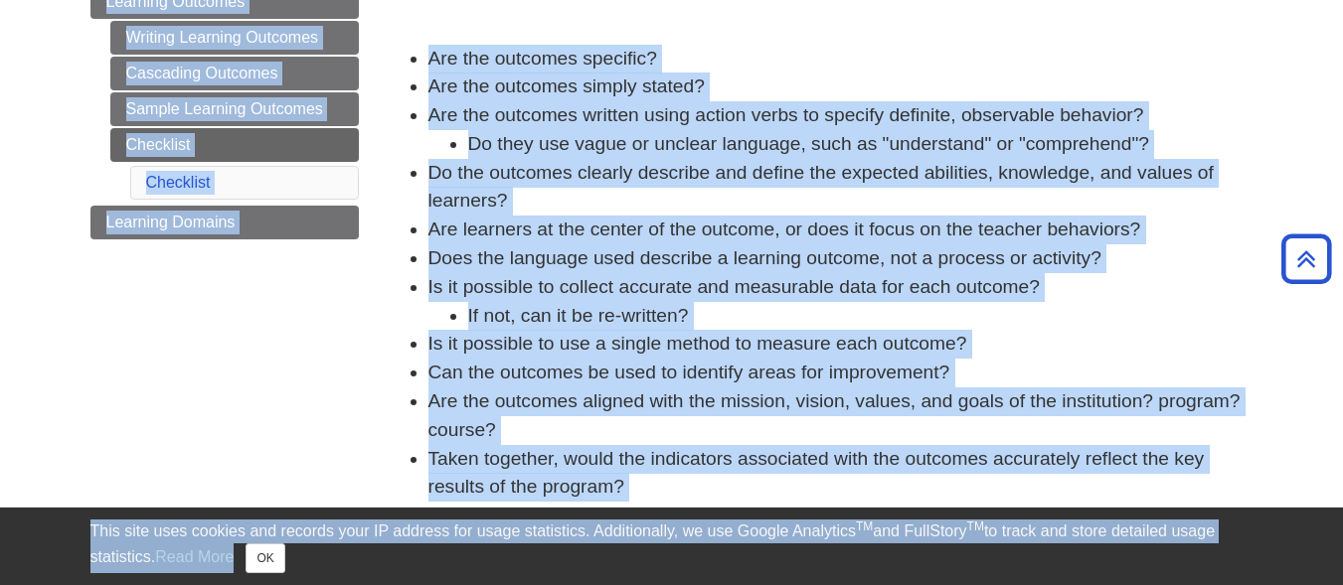
copy body "This site uses cookies and records your IP address for usage statistics. Additi…"
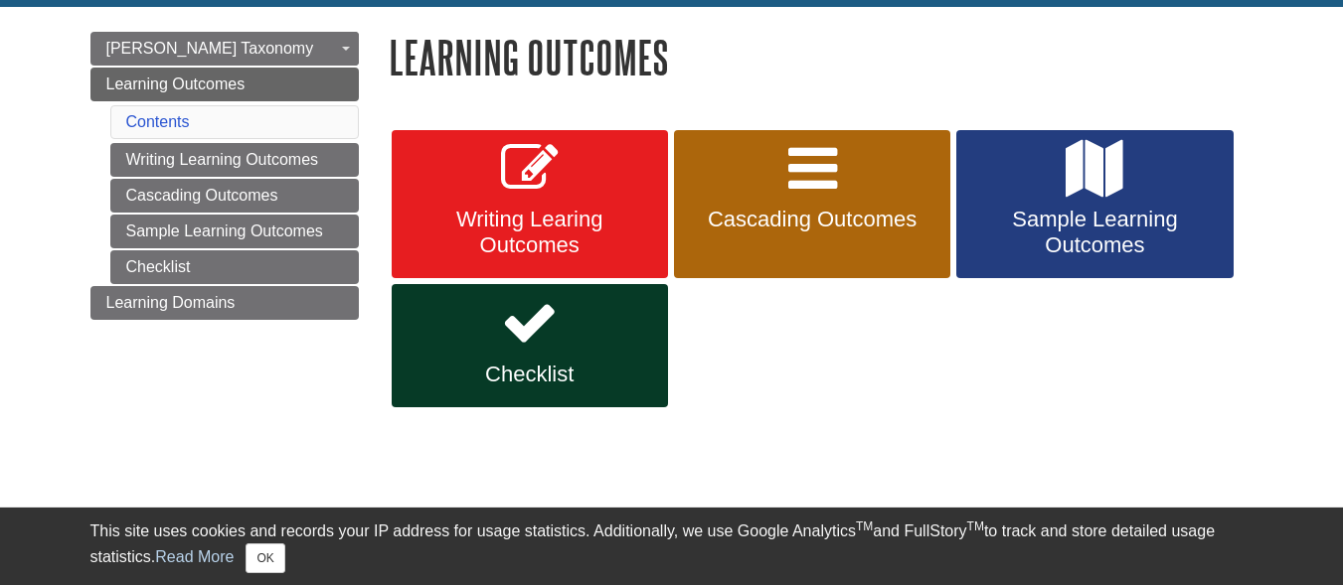
scroll to position [216, 0]
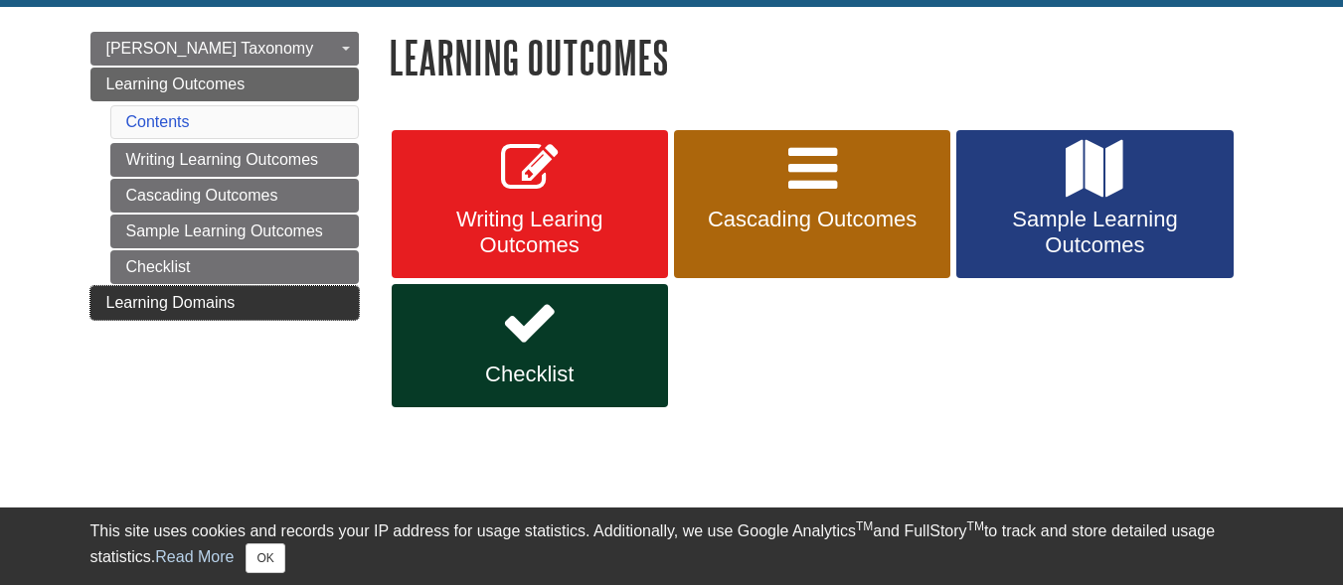
click at [195, 301] on span "Learning Domains" at bounding box center [170, 302] width 129 height 17
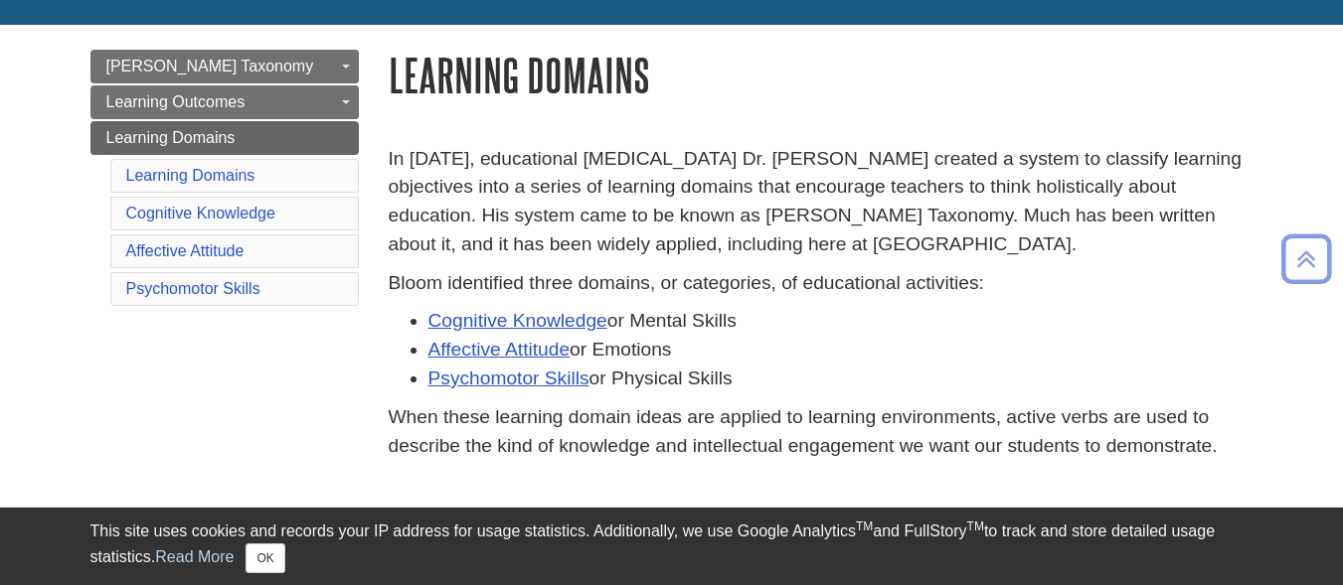
scroll to position [199, 0]
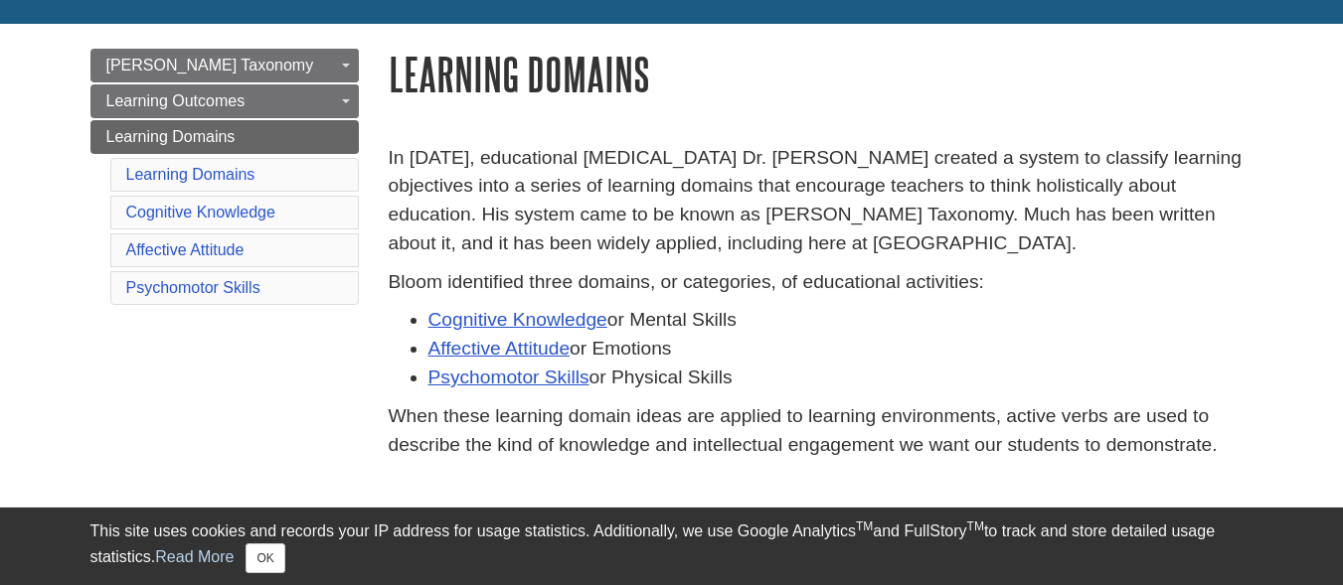
click at [695, 255] on p "In [DATE], educational [MEDICAL_DATA] Dr. [PERSON_NAME] created a system to cla…" at bounding box center [821, 201] width 865 height 114
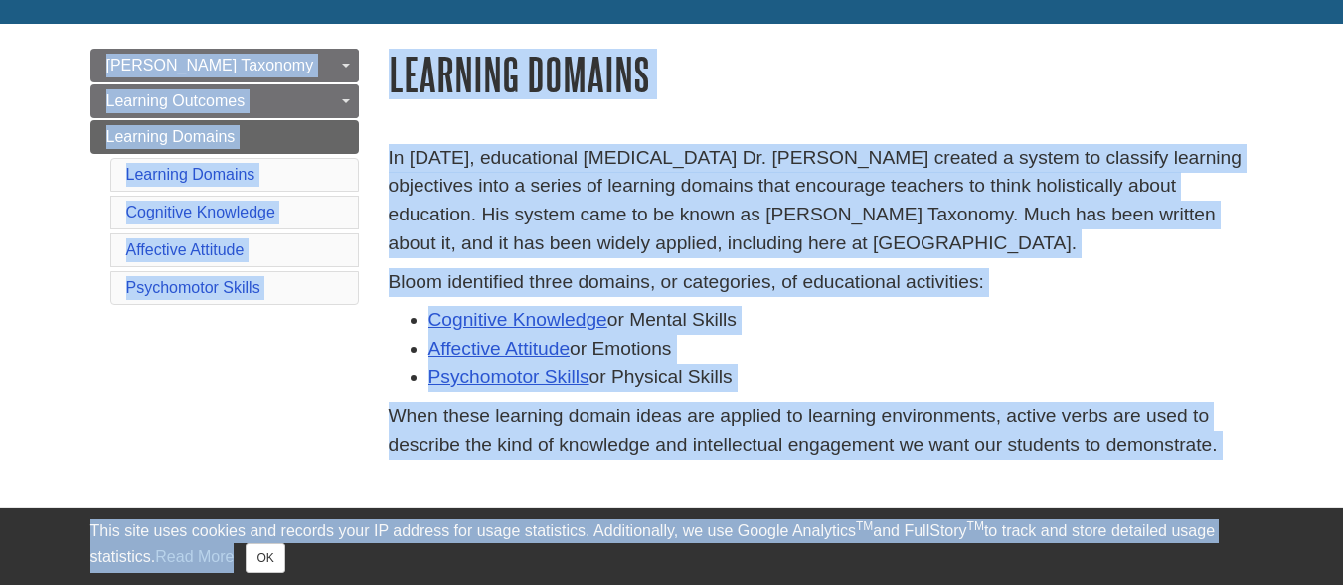
copy body "This site uses cookies and records your IP address for usage statistics. Additi…"
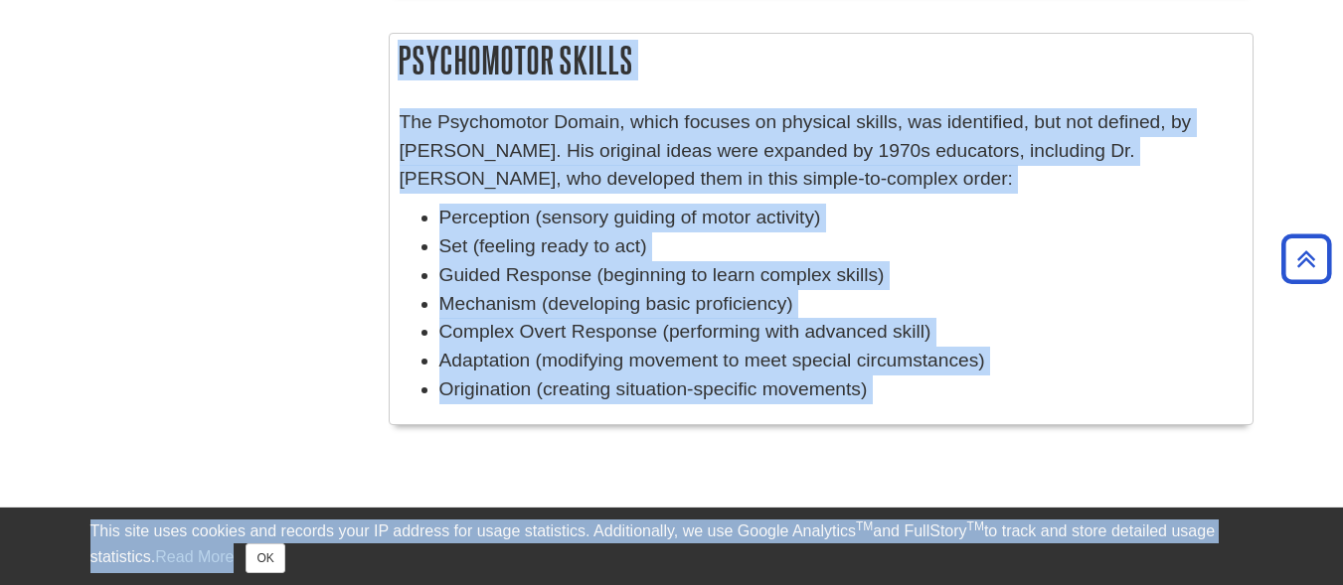
scroll to position [1701, 0]
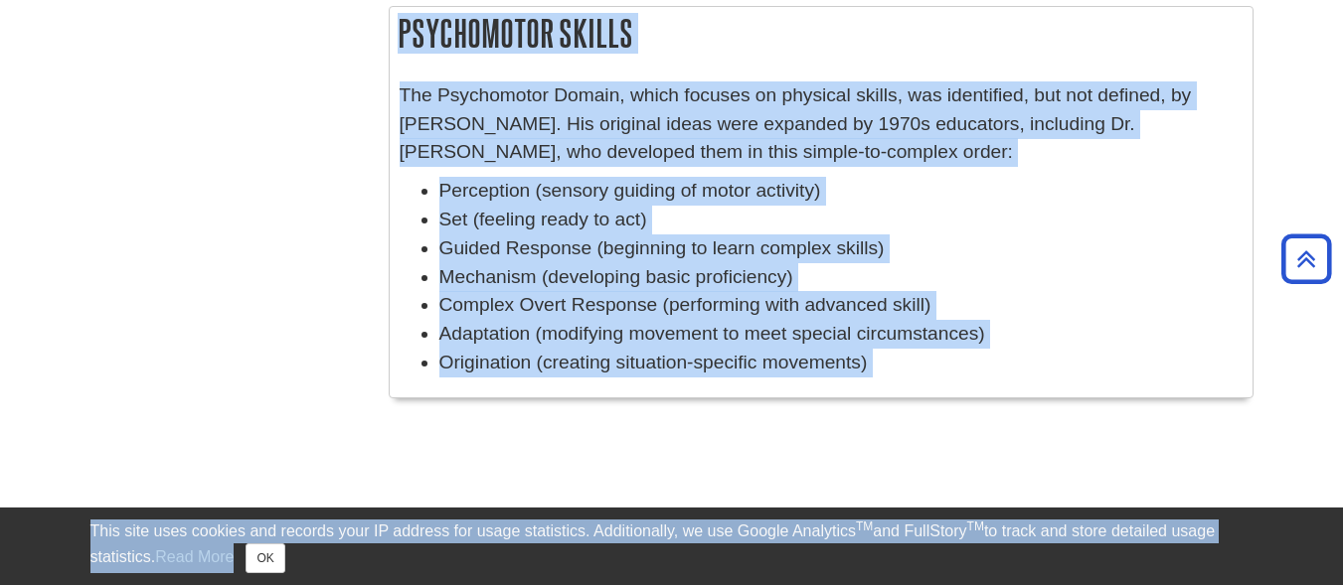
click at [899, 378] on li "Origination (creating situation-specific movements)" at bounding box center [840, 363] width 803 height 29
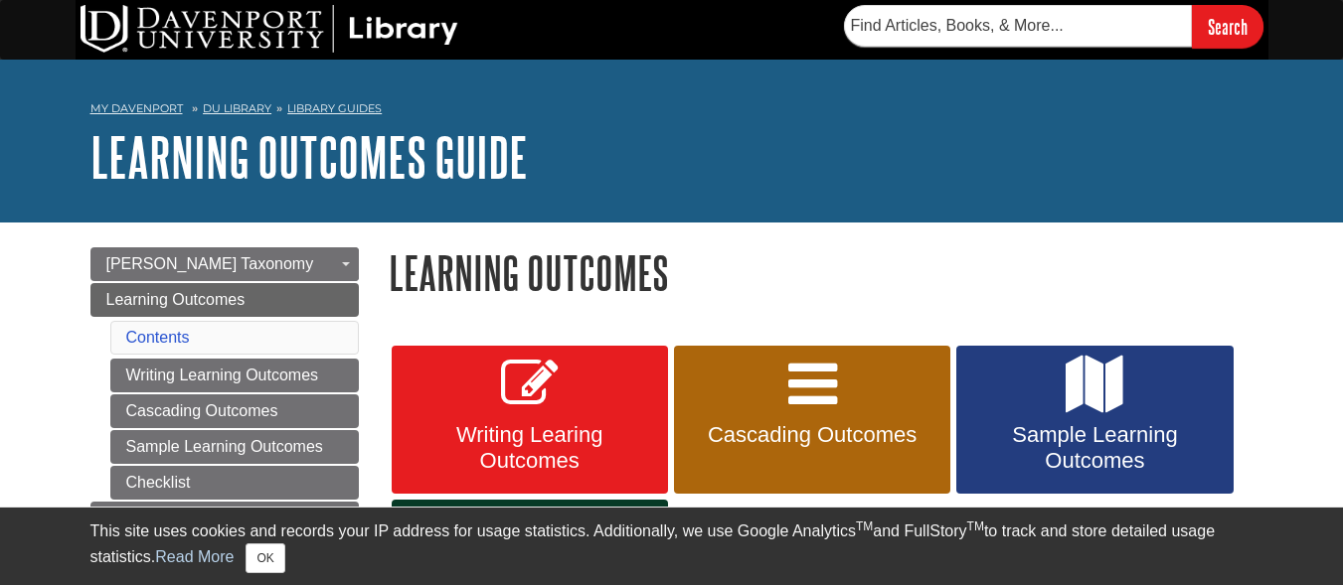
scroll to position [216, 0]
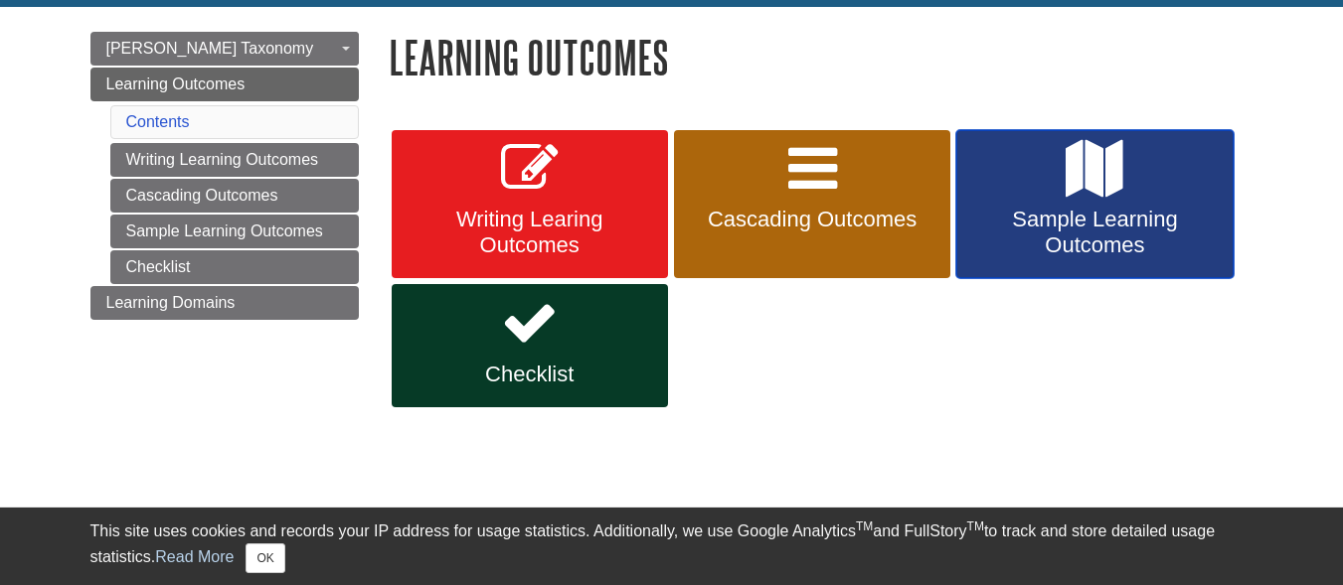
click at [1107, 230] on span "Sample Learning Outcomes" at bounding box center [1094, 233] width 246 height 52
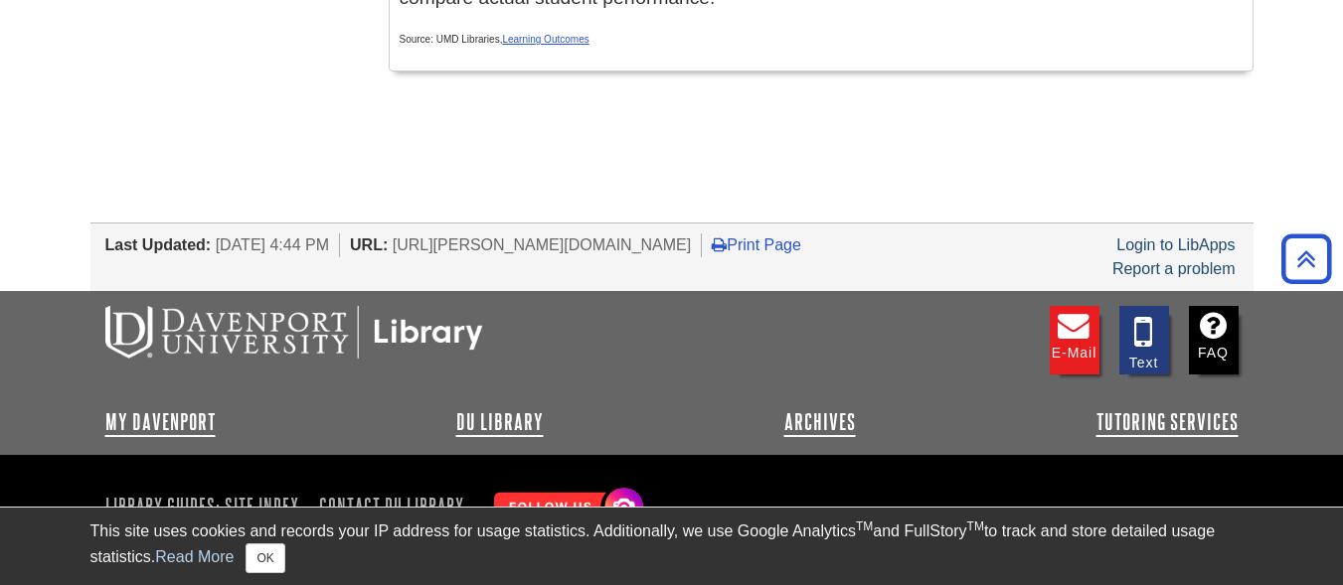
scroll to position [1235, 0]
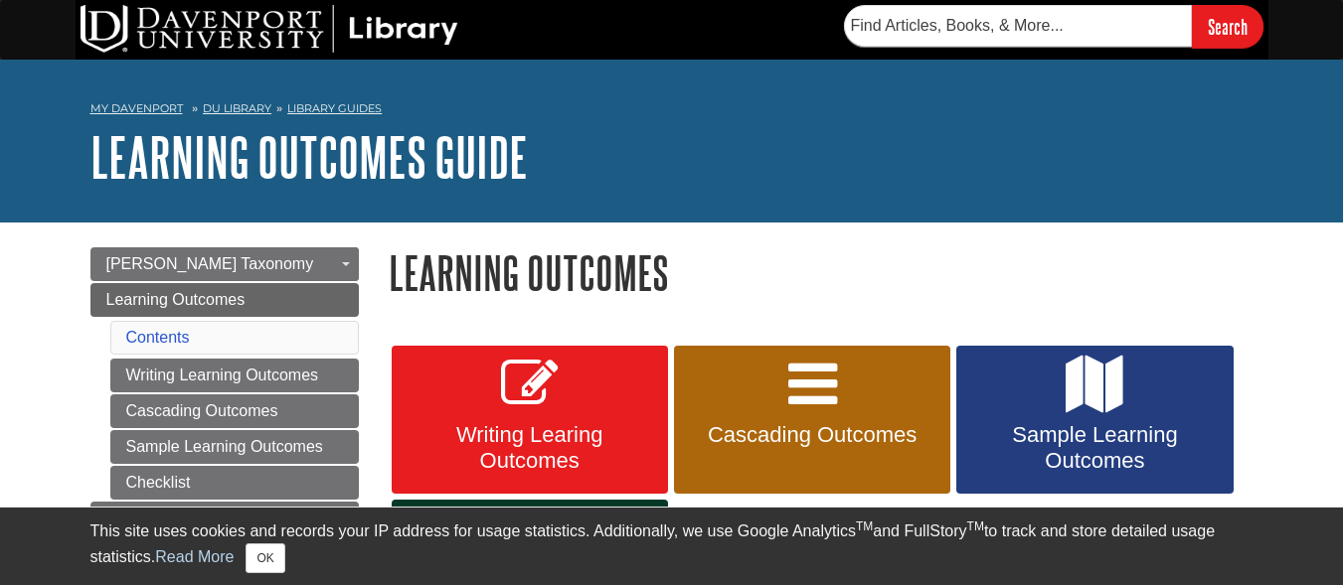
scroll to position [216, 0]
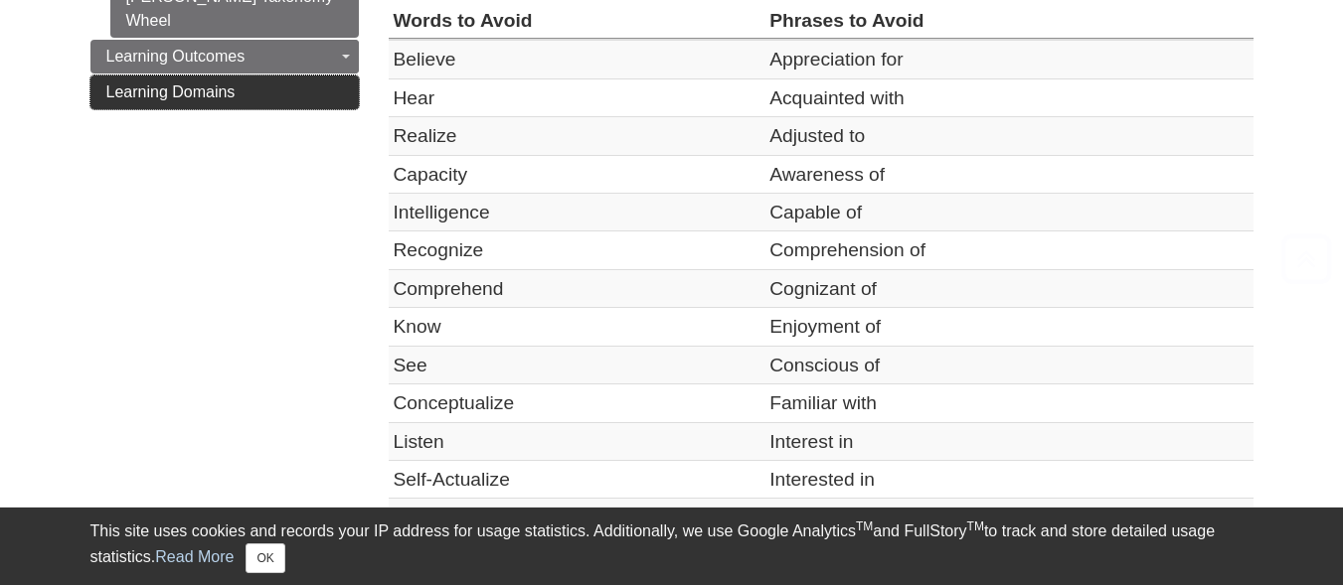
scroll to position [497, 0]
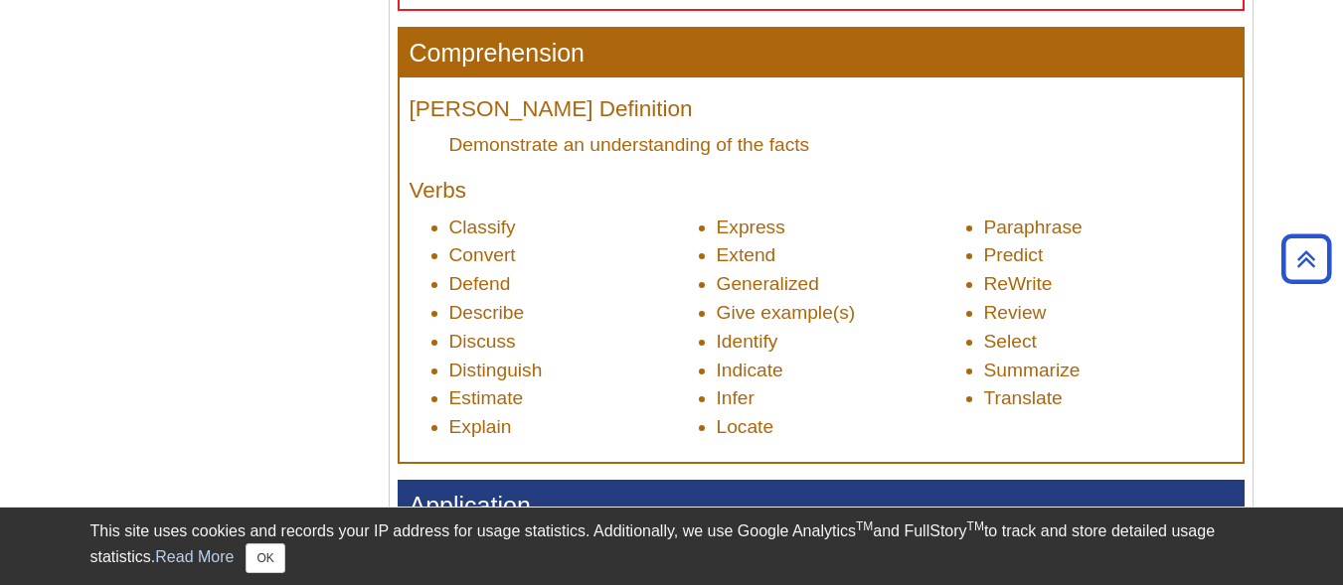
scroll to position [1093, 0]
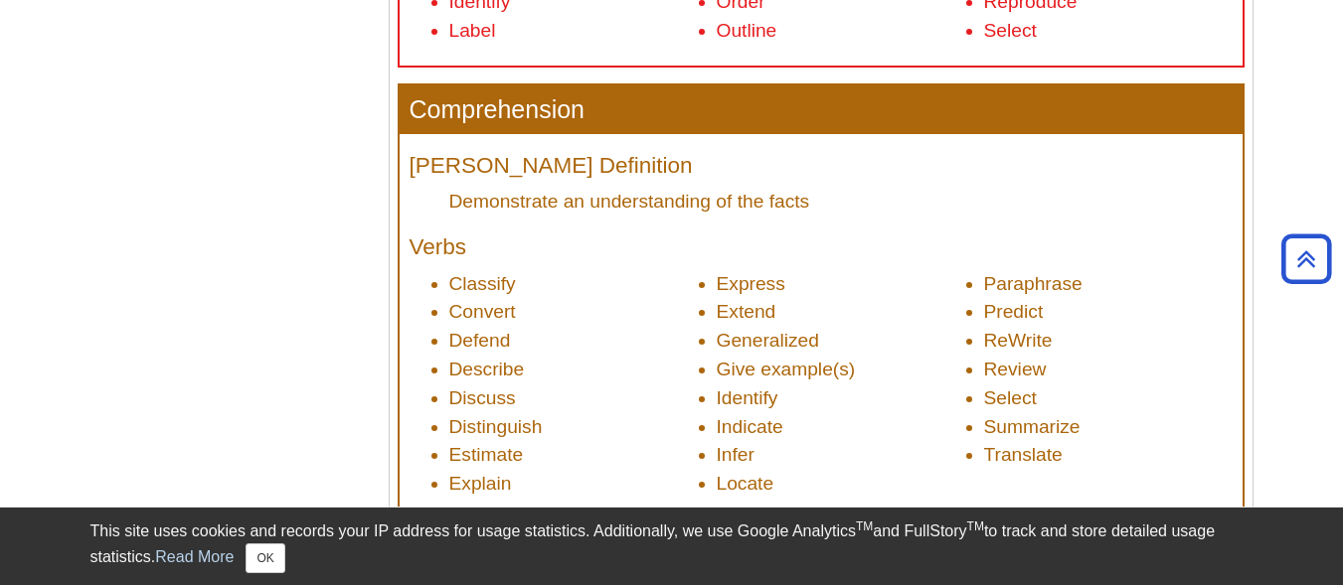
drag, startPoint x: 488, startPoint y: 299, endPoint x: 267, endPoint y: 412, distance: 248.0
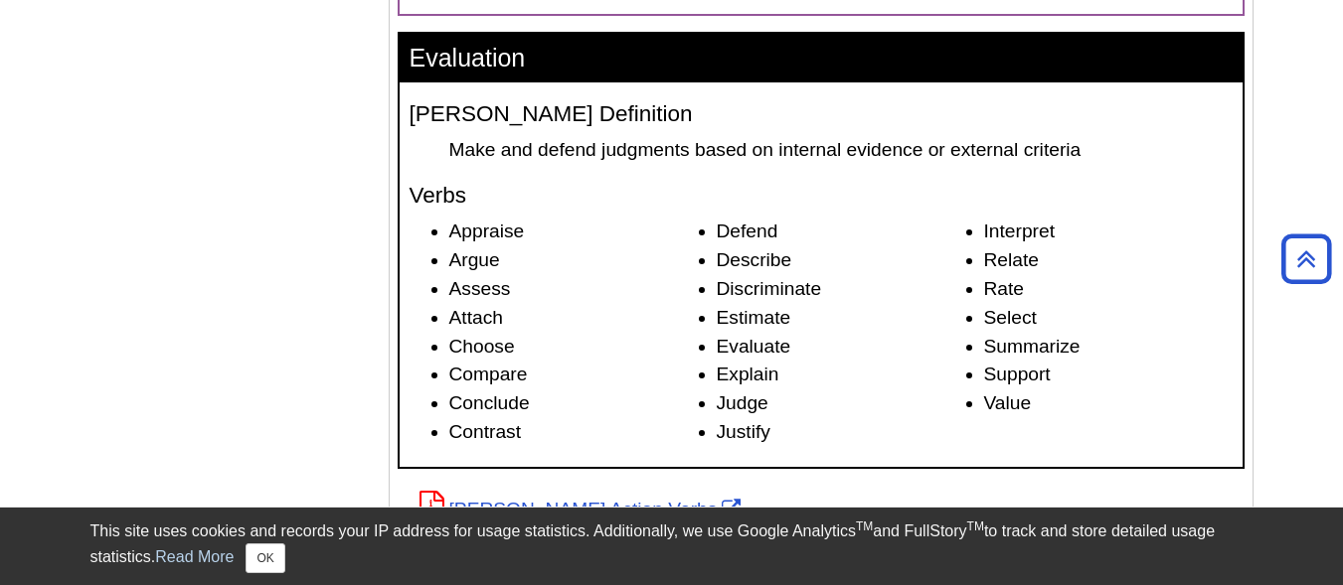
scroll to position [3280, 0]
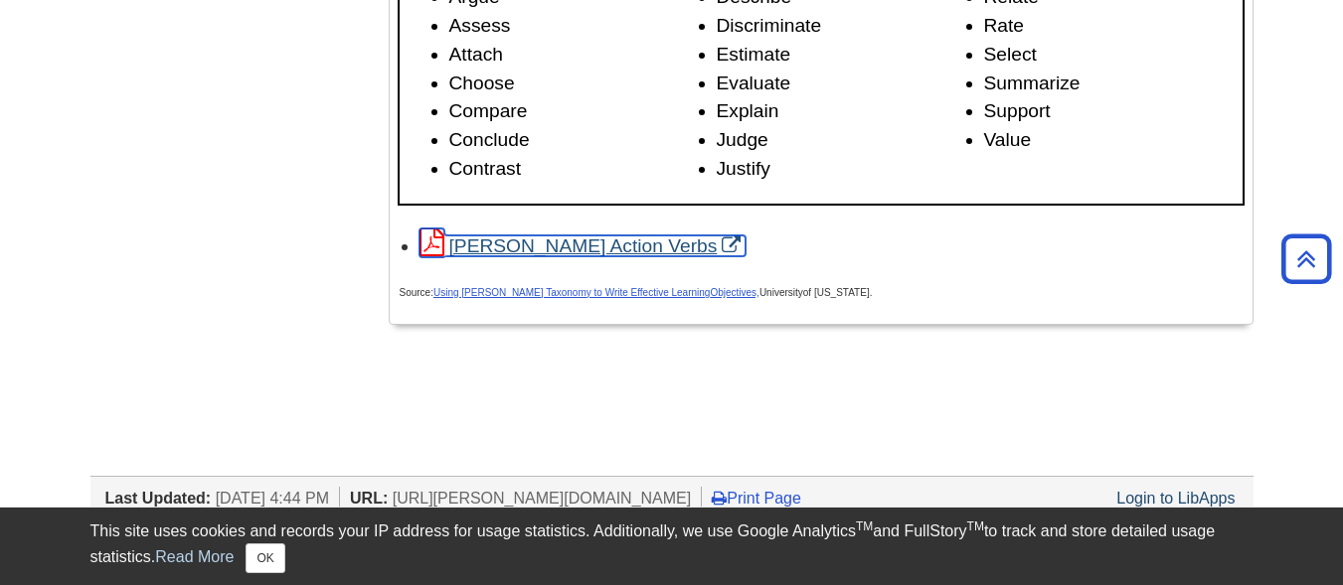
click at [537, 256] on link "[PERSON_NAME] Action Verbs" at bounding box center [582, 246] width 327 height 21
